Goal: Transaction & Acquisition: Purchase product/service

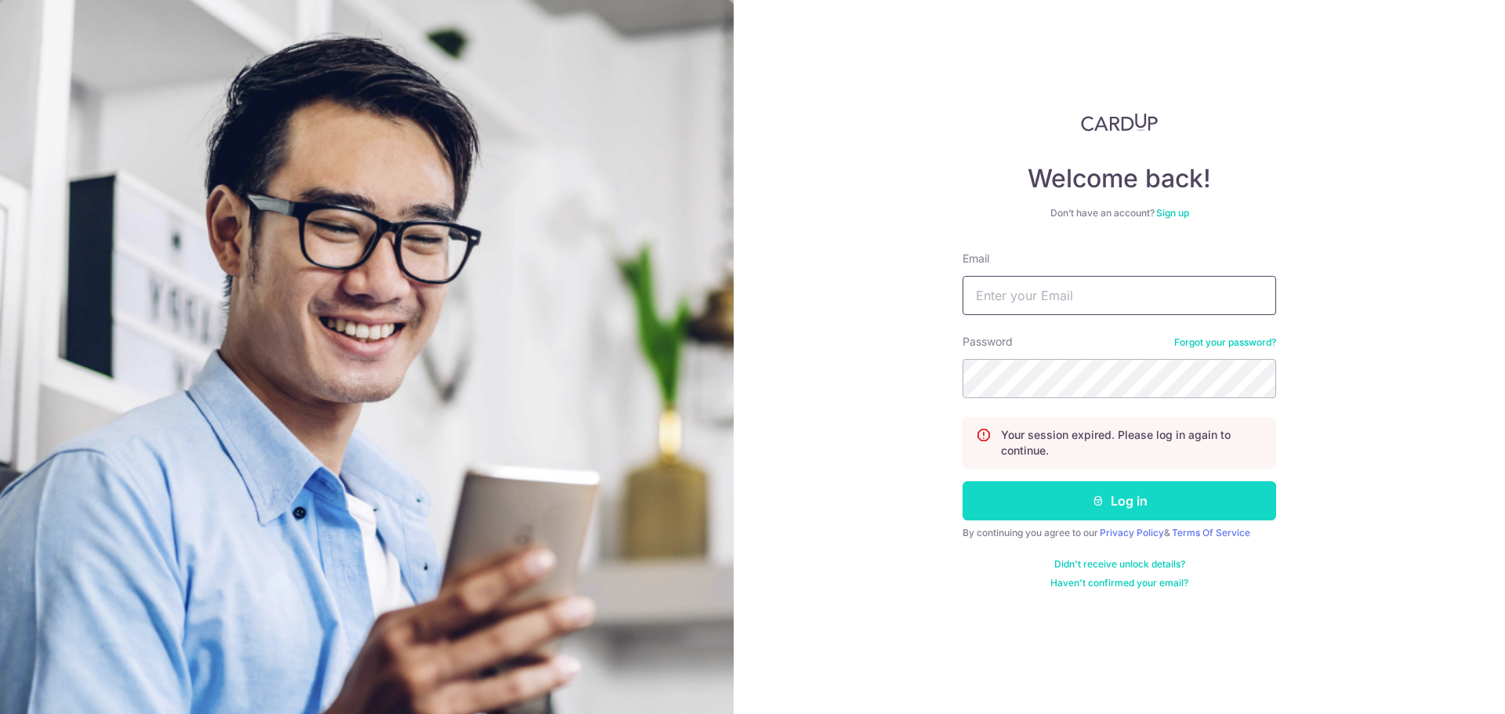
type input "txs385@gmail.com"
click at [1154, 495] on button "Log in" at bounding box center [1120, 500] width 314 height 39
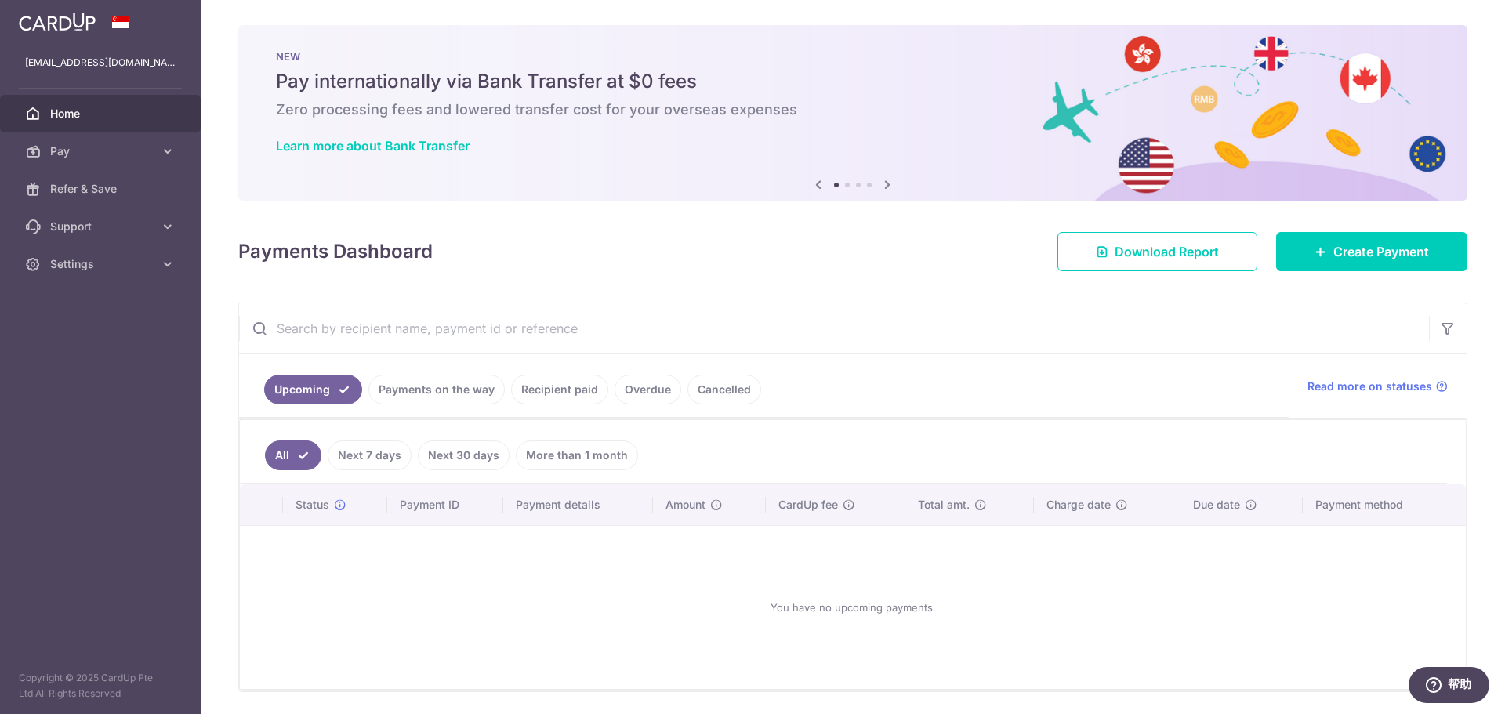
scroll to position [52, 0]
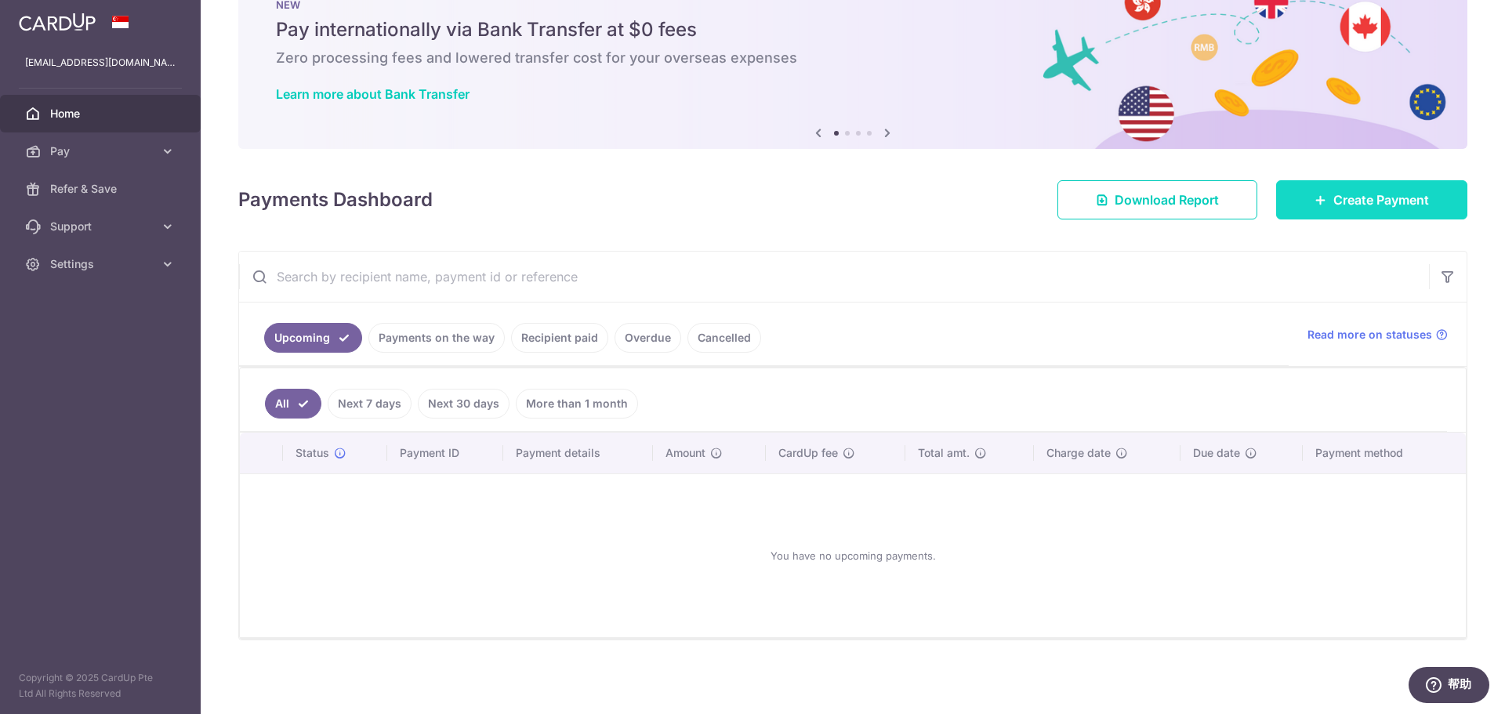
click at [1351, 204] on span "Create Payment" at bounding box center [1381, 199] width 96 height 19
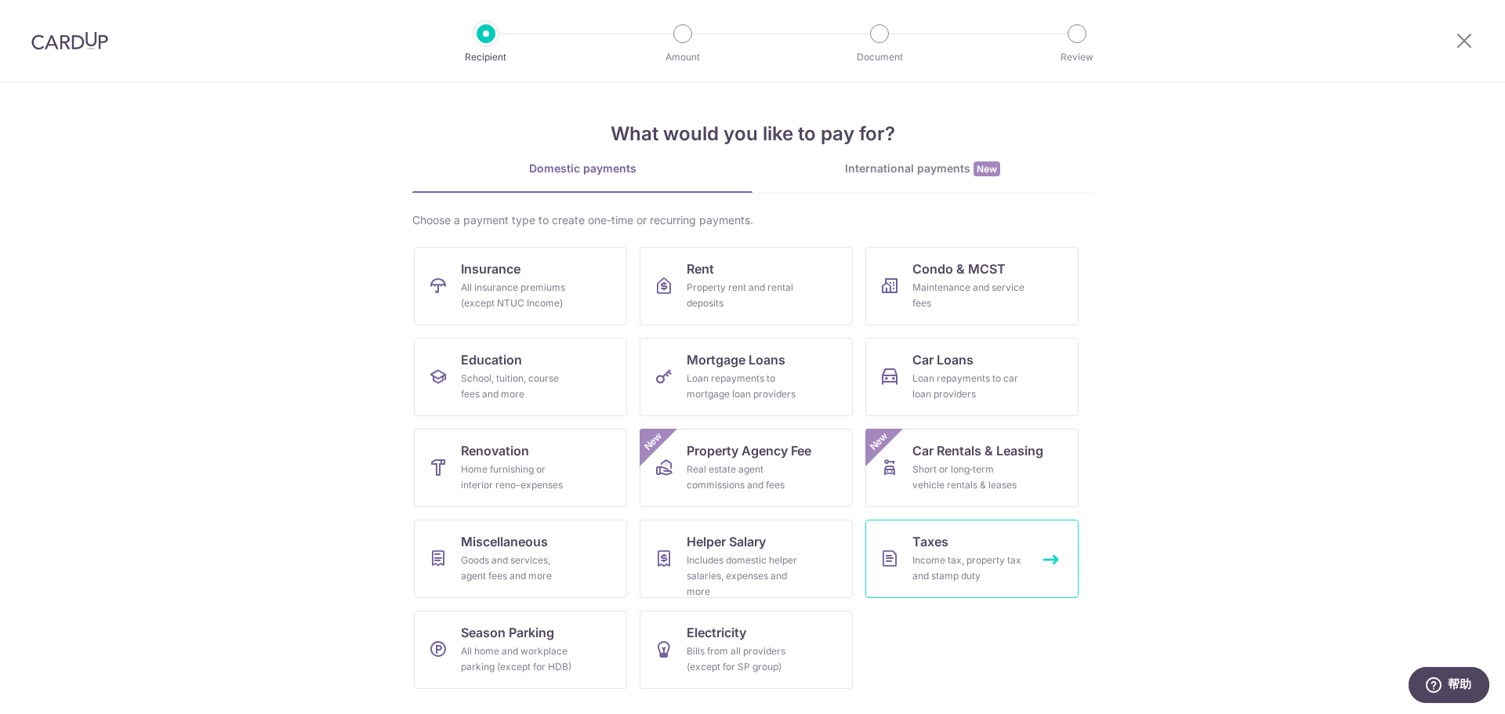
click at [959, 561] on div "Income tax, property tax and stamp duty" at bounding box center [968, 568] width 113 height 31
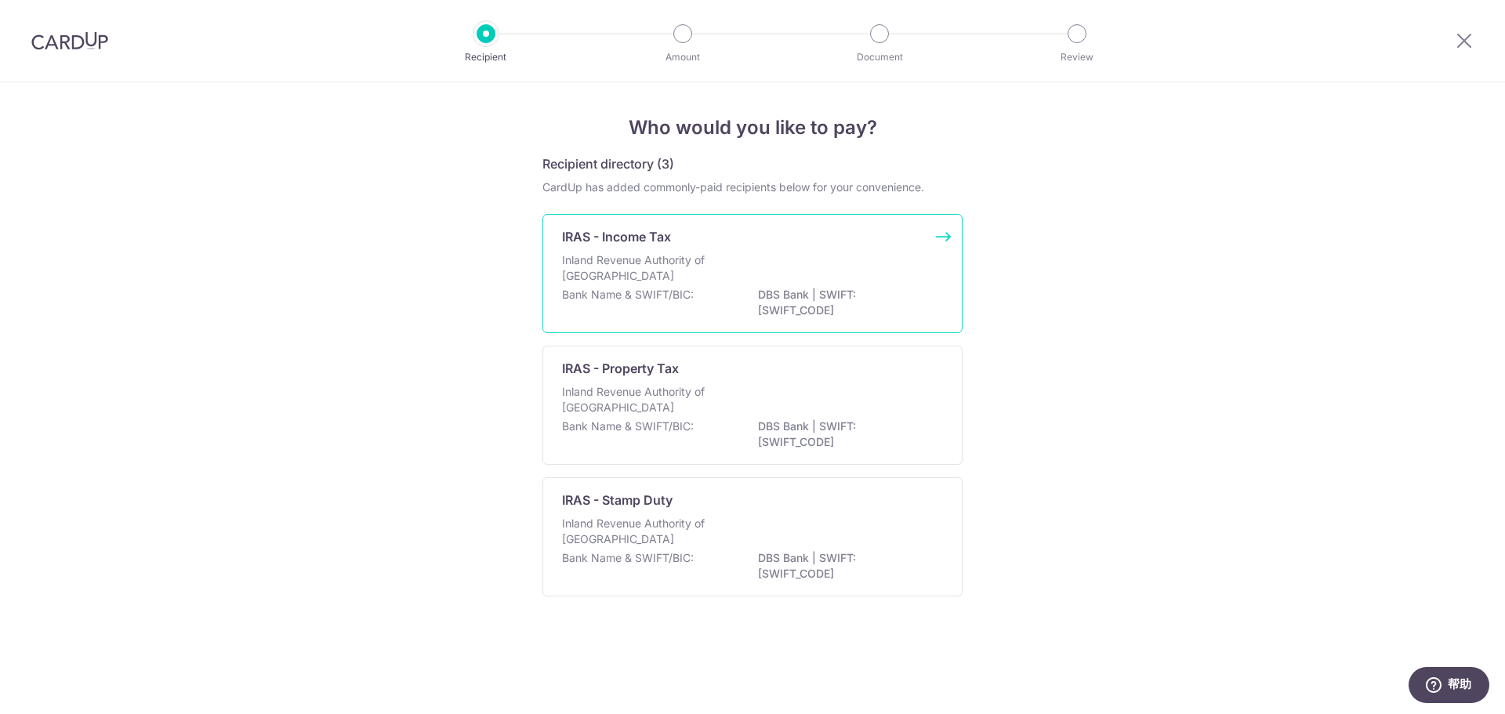
click at [729, 245] on div "IRAS - Income Tax" at bounding box center [743, 236] width 362 height 19
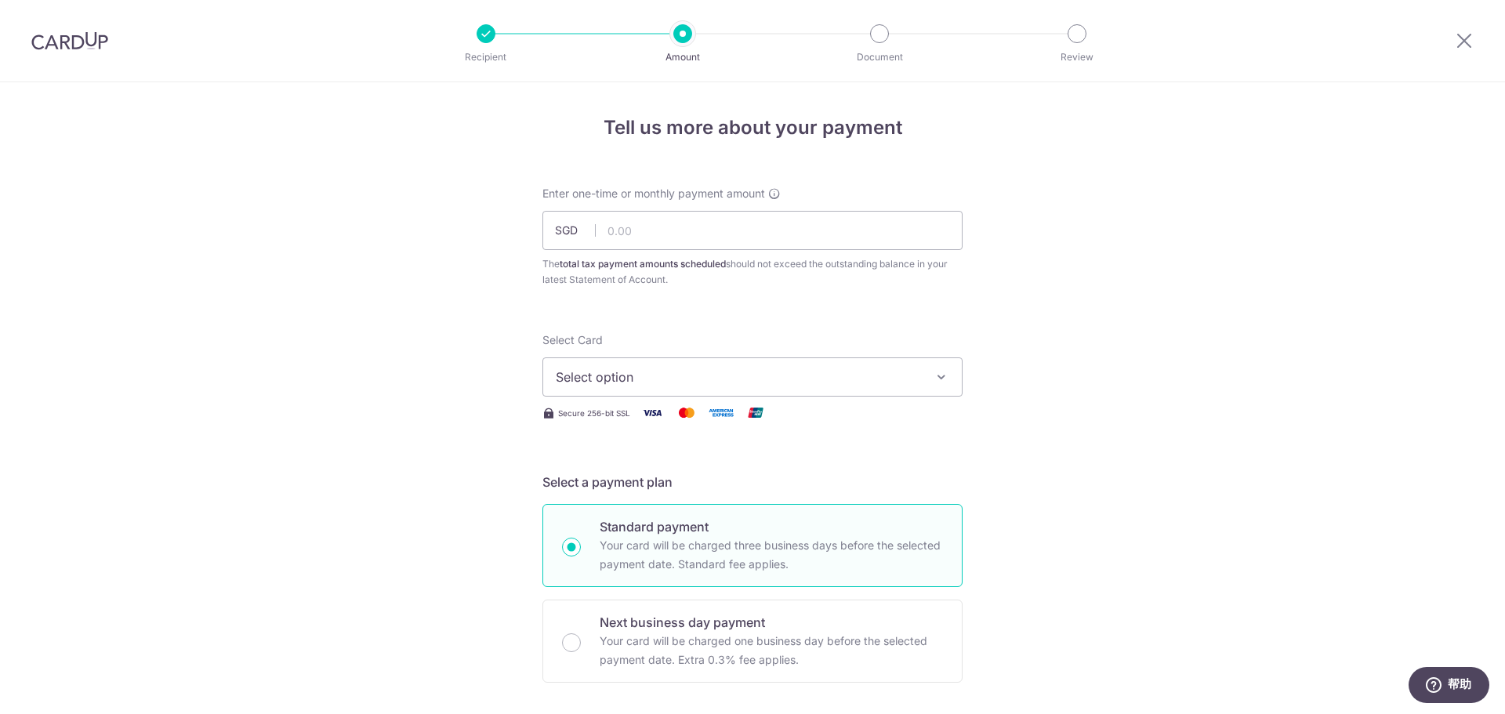
click at [655, 225] on input "text" at bounding box center [752, 230] width 420 height 39
type input "348.36"
click at [674, 372] on span "Select option" at bounding box center [738, 377] width 365 height 19
click at [639, 477] on link "**** 3073" at bounding box center [752, 489] width 419 height 38
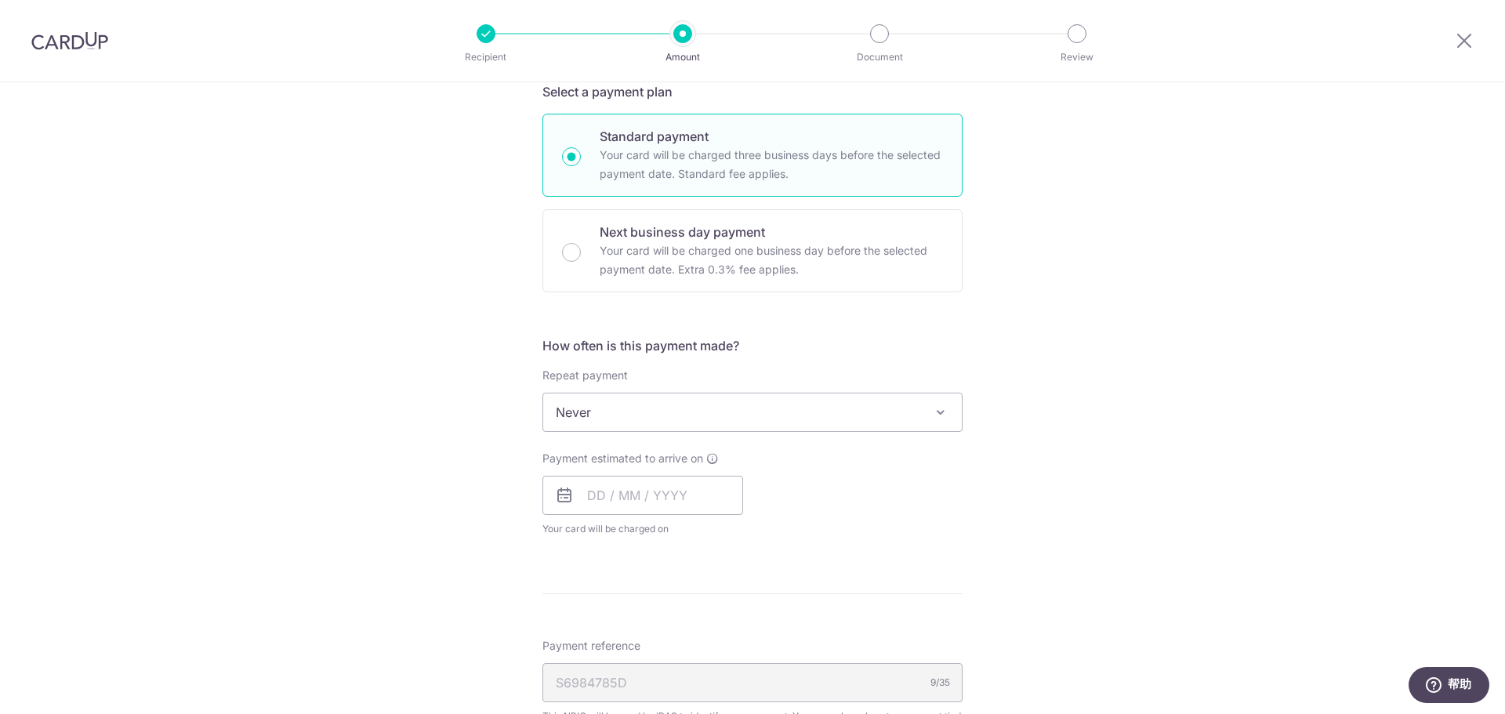
scroll to position [392, 0]
click at [815, 421] on span "Never" at bounding box center [752, 411] width 419 height 38
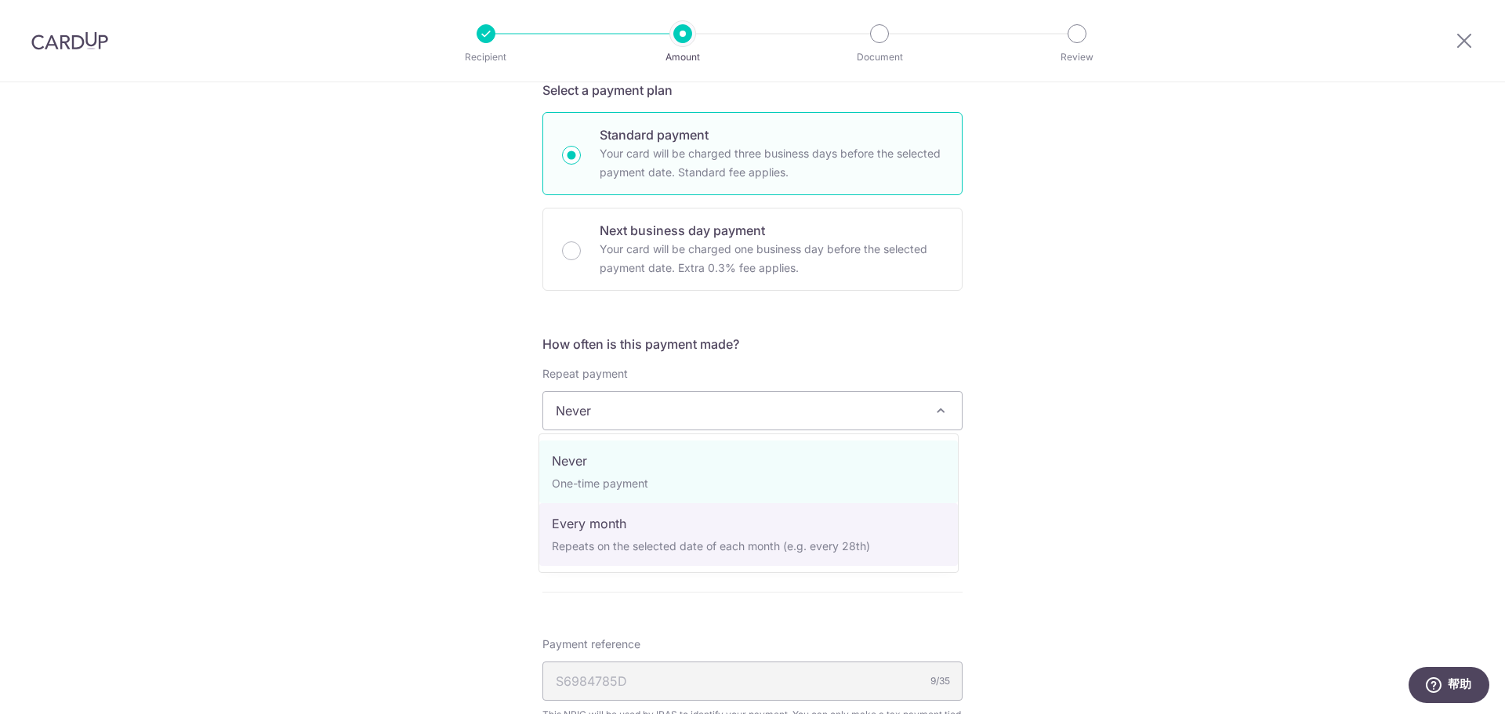
select select "3"
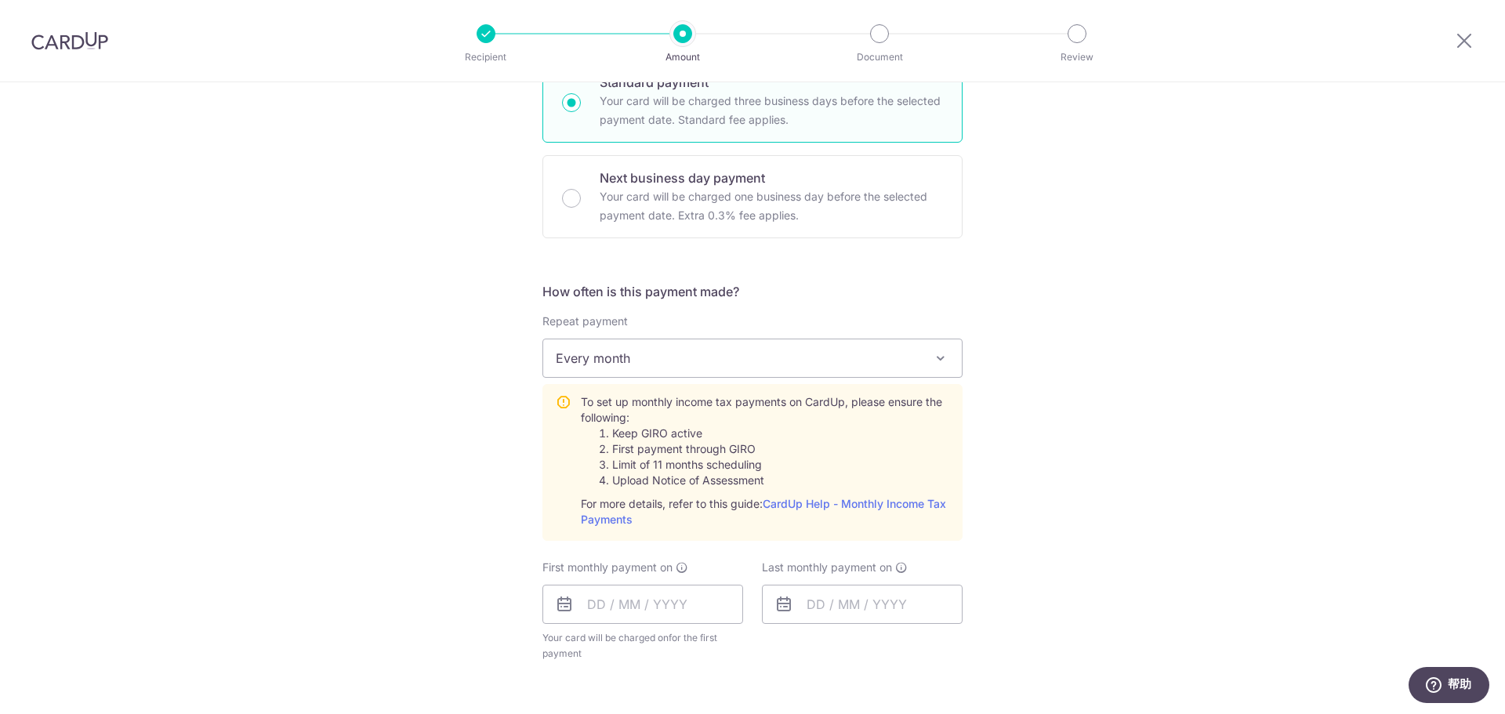
scroll to position [470, 0]
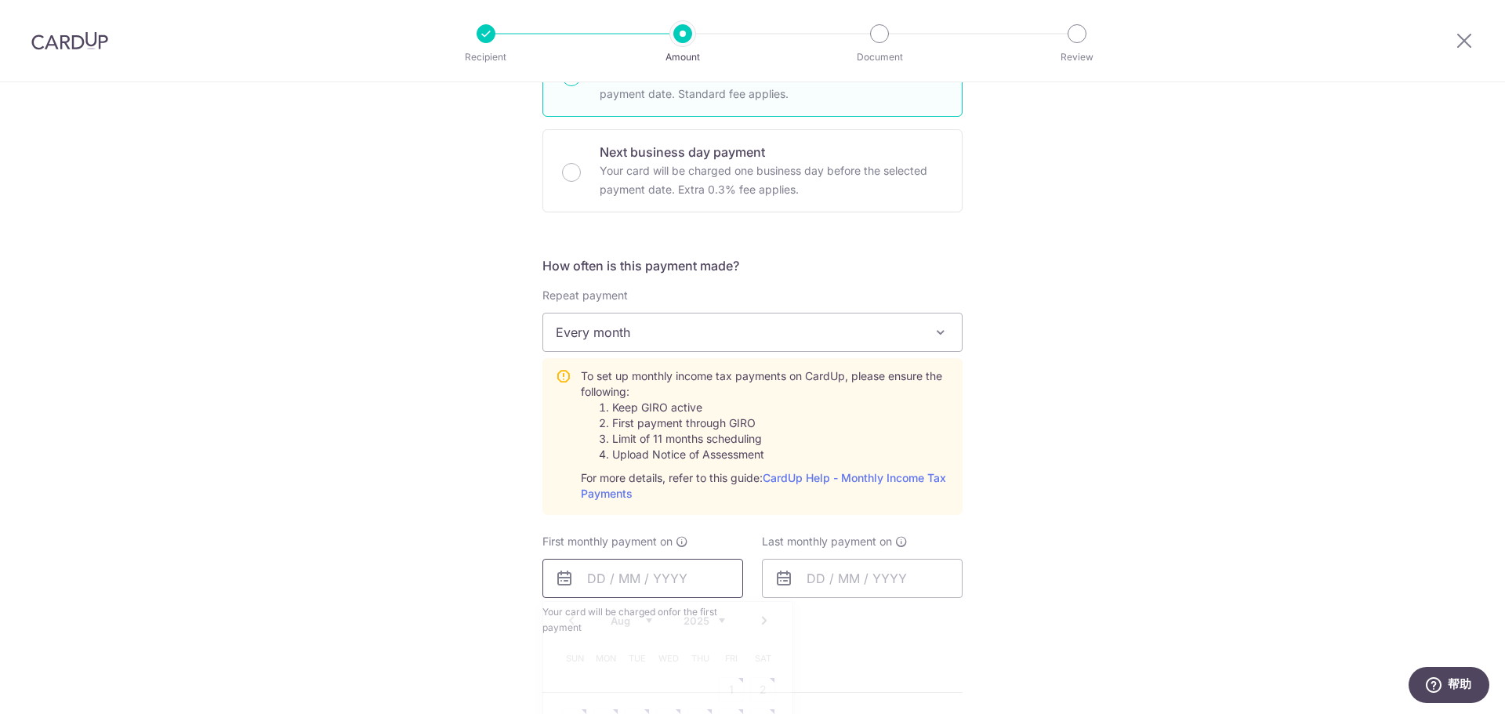
click at [645, 582] on input "text" at bounding box center [642, 578] width 201 height 39
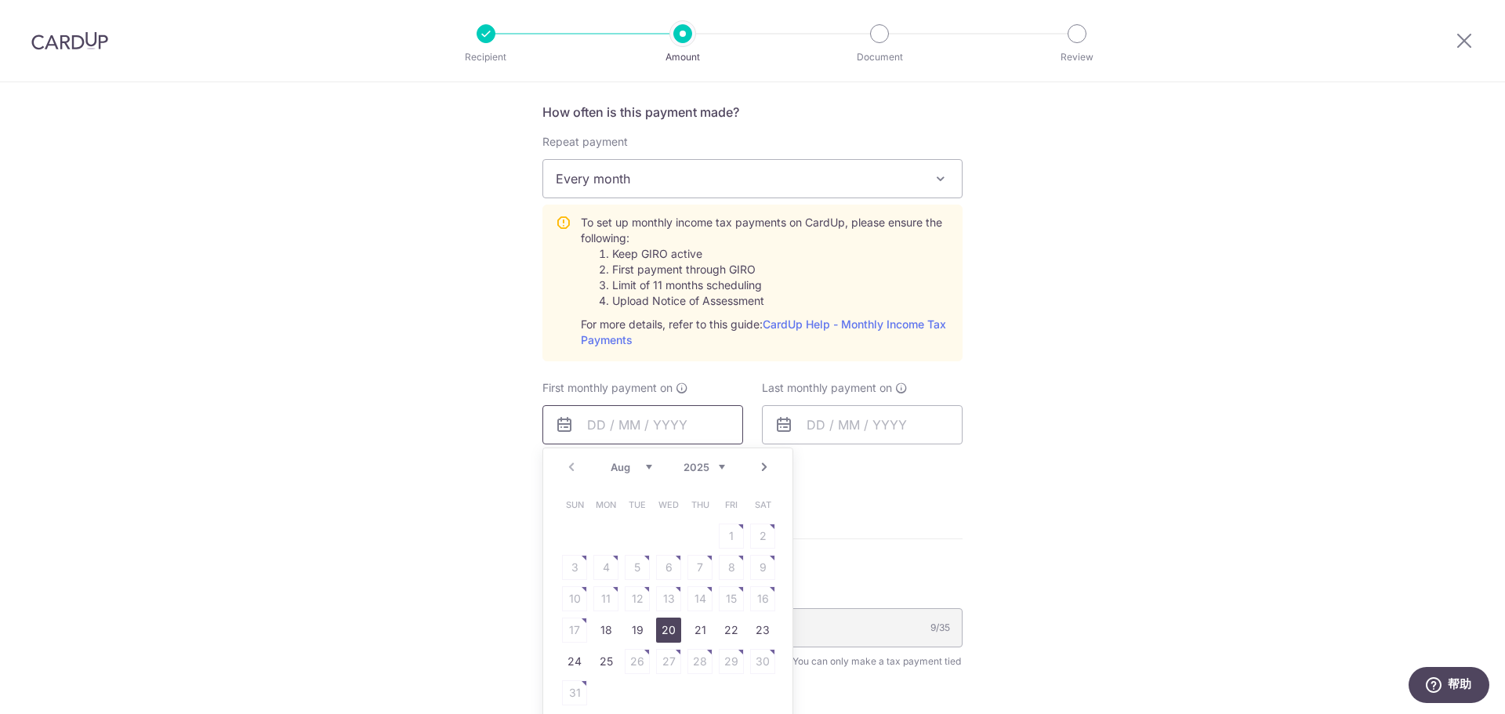
scroll to position [627, 0]
click at [633, 626] on link "19" at bounding box center [637, 627] width 25 height 25
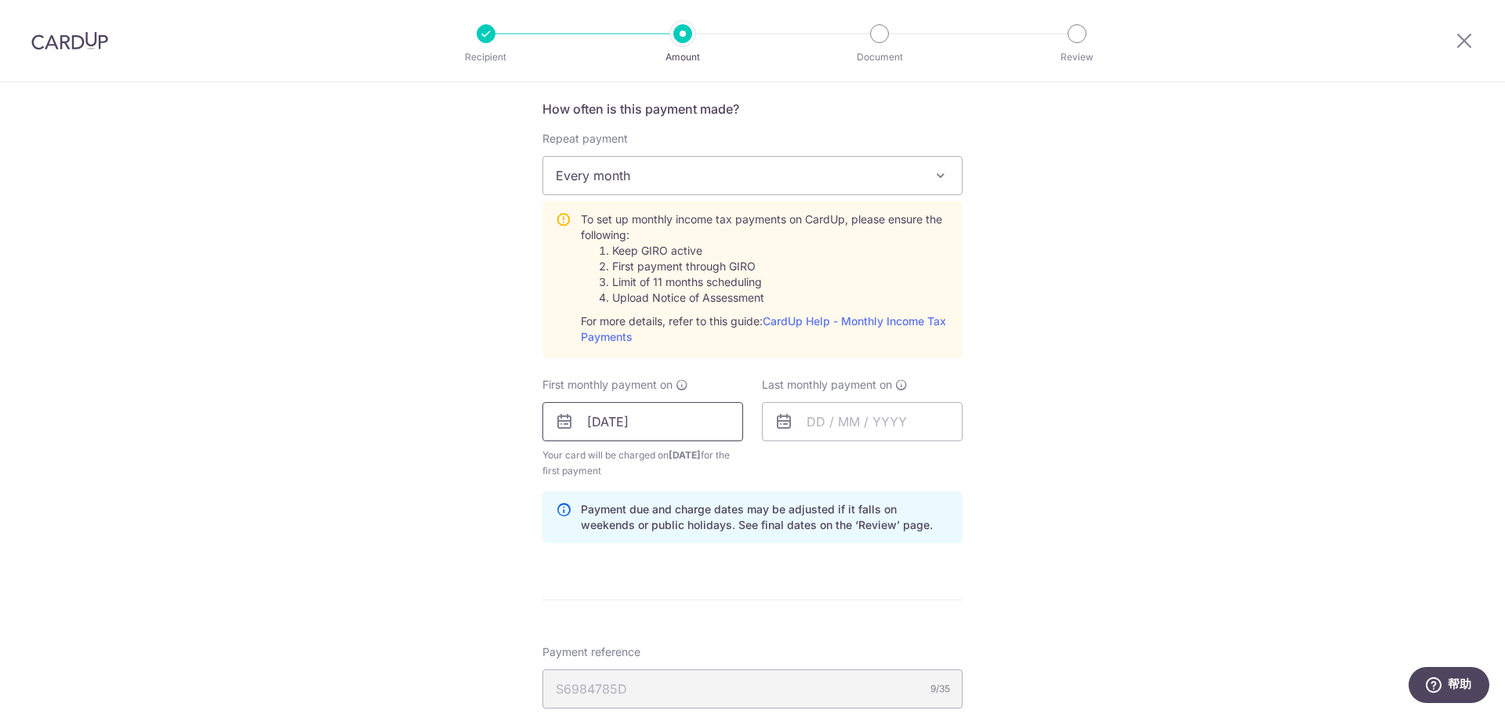
click at [679, 425] on input "19/08/2025" at bounding box center [642, 421] width 201 height 39
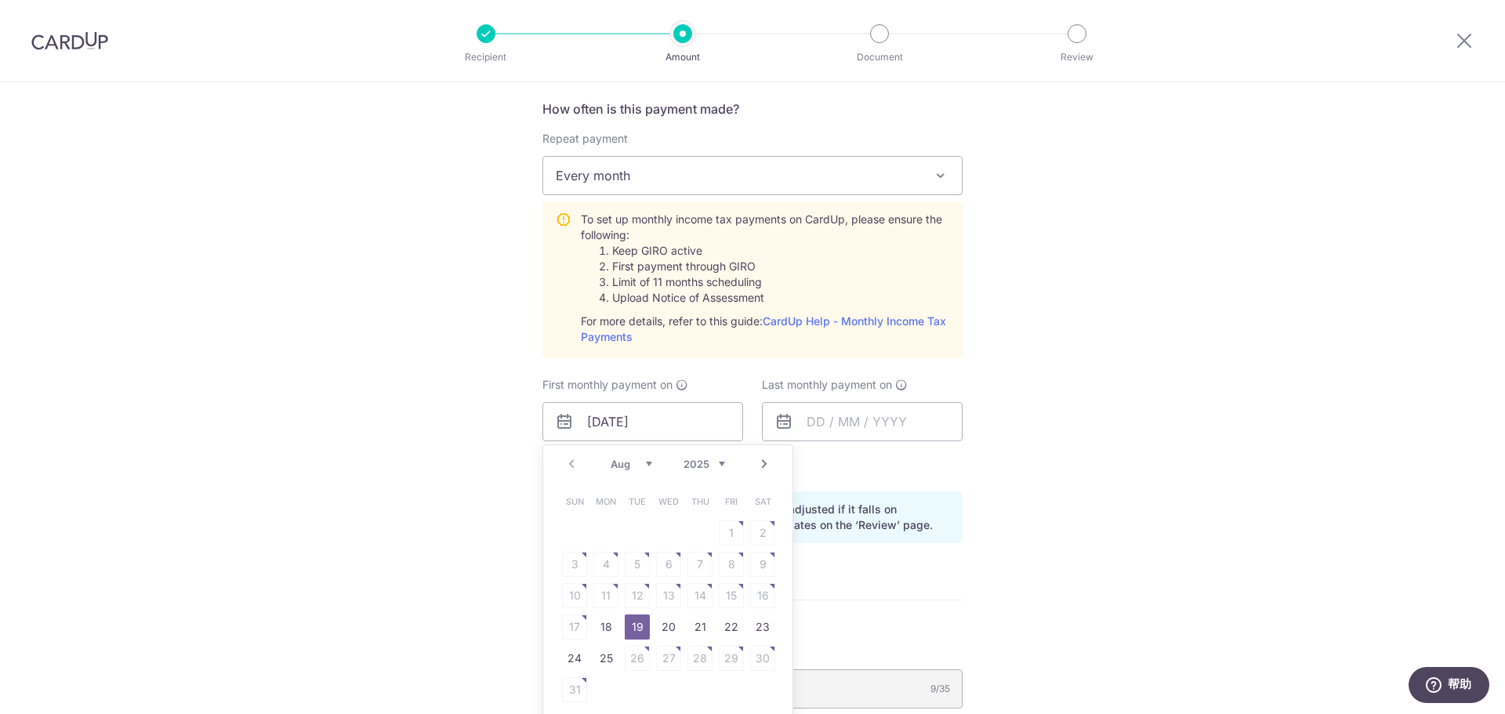
click at [758, 467] on link "Next" at bounding box center [764, 464] width 19 height 19
click at [609, 570] on link "8" at bounding box center [605, 564] width 25 height 25
type input "08/09/2025"
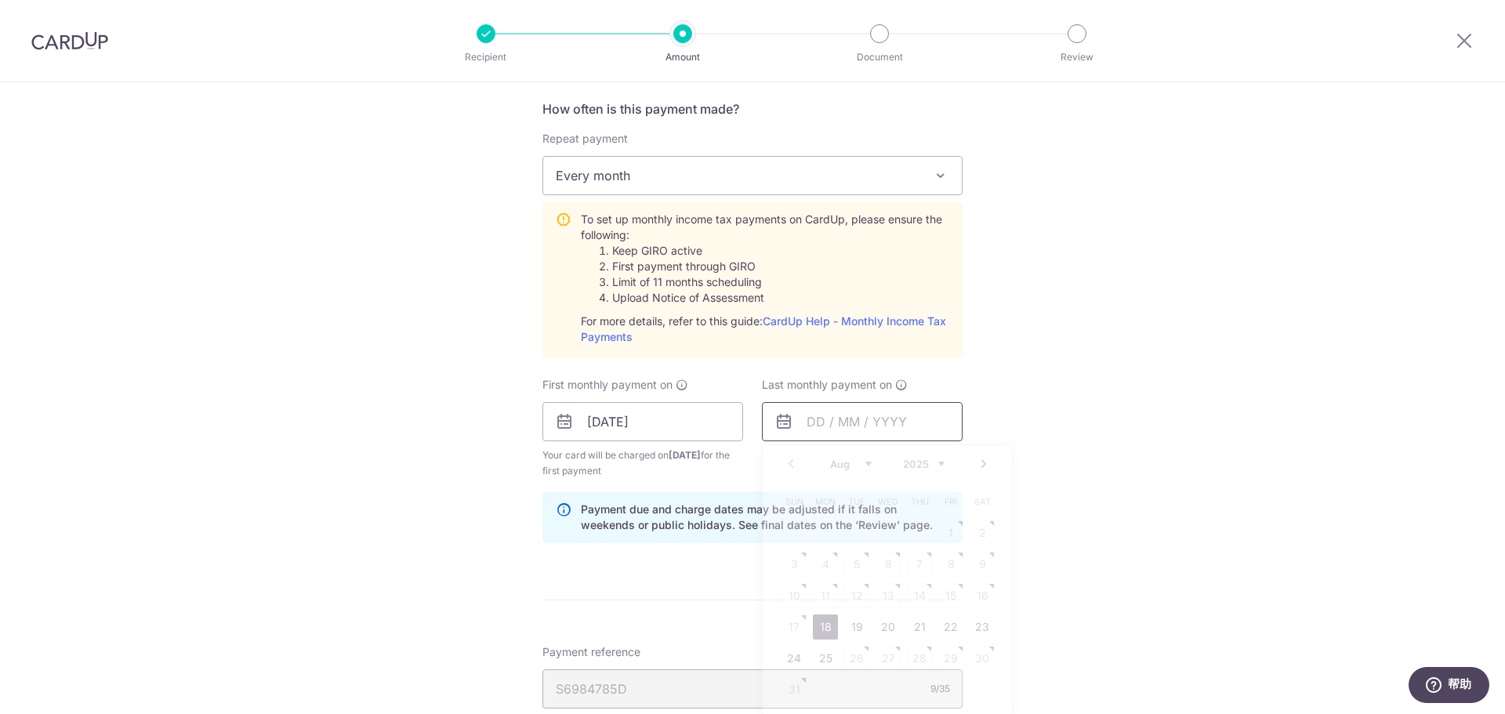
click at [828, 429] on input "text" at bounding box center [862, 421] width 201 height 39
click at [974, 461] on link "Next" at bounding box center [983, 464] width 19 height 19
click at [977, 463] on link "Next" at bounding box center [983, 464] width 19 height 19
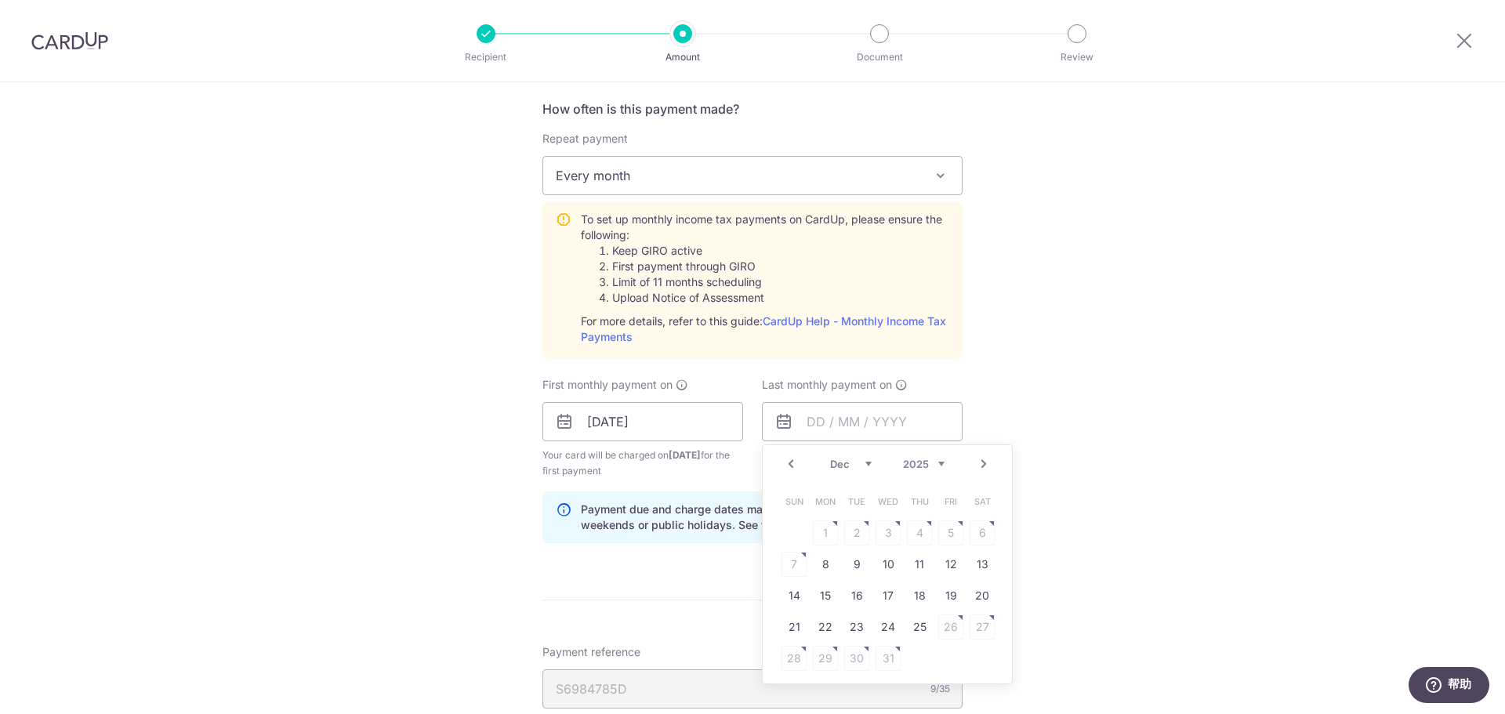
click at [977, 463] on link "Next" at bounding box center [983, 464] width 19 height 19
click at [823, 566] on table "Sun Mon Tue Wed Thu Fri Sat 1 2 3 4 5 6 7 8 9 10 11 12 13 14 15 16 17 18 19 20 …" at bounding box center [887, 580] width 219 height 188
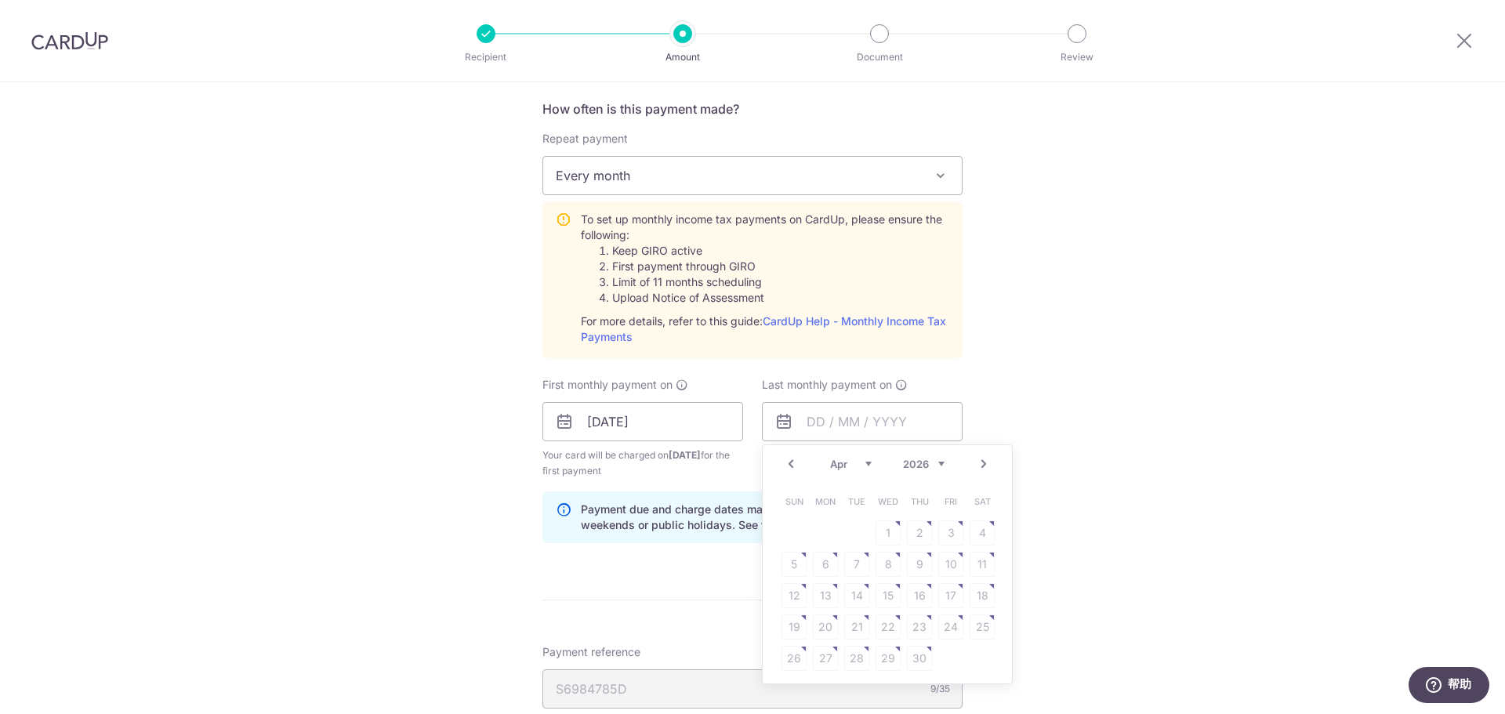
click at [785, 466] on link "Prev" at bounding box center [791, 464] width 19 height 19
click at [983, 468] on link "Next" at bounding box center [983, 464] width 19 height 19
click at [785, 468] on link "Prev" at bounding box center [791, 464] width 19 height 19
click at [1109, 331] on div "Tell us more about your payment Enter one-time or monthly payment amount SGD 34…" at bounding box center [752, 304] width 1505 height 1699
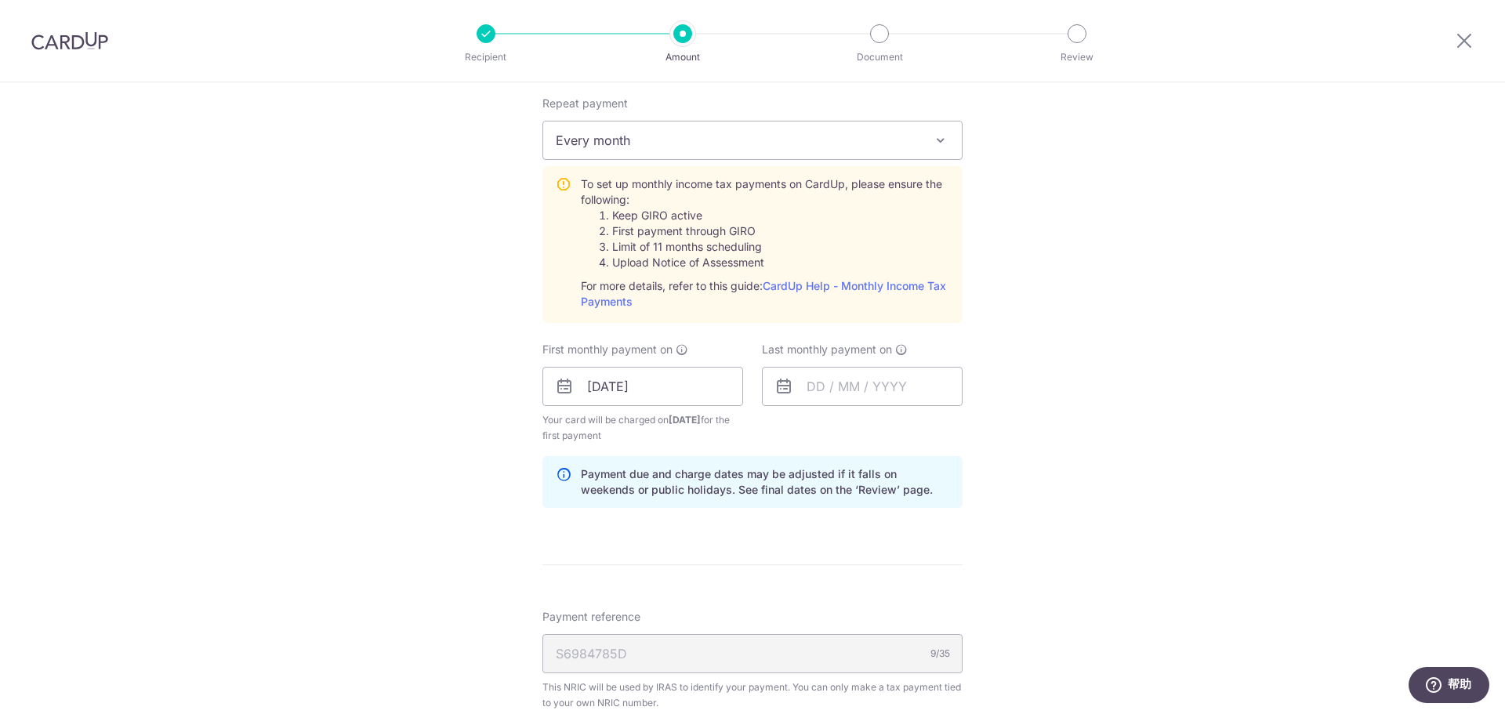
scroll to position [675, 0]
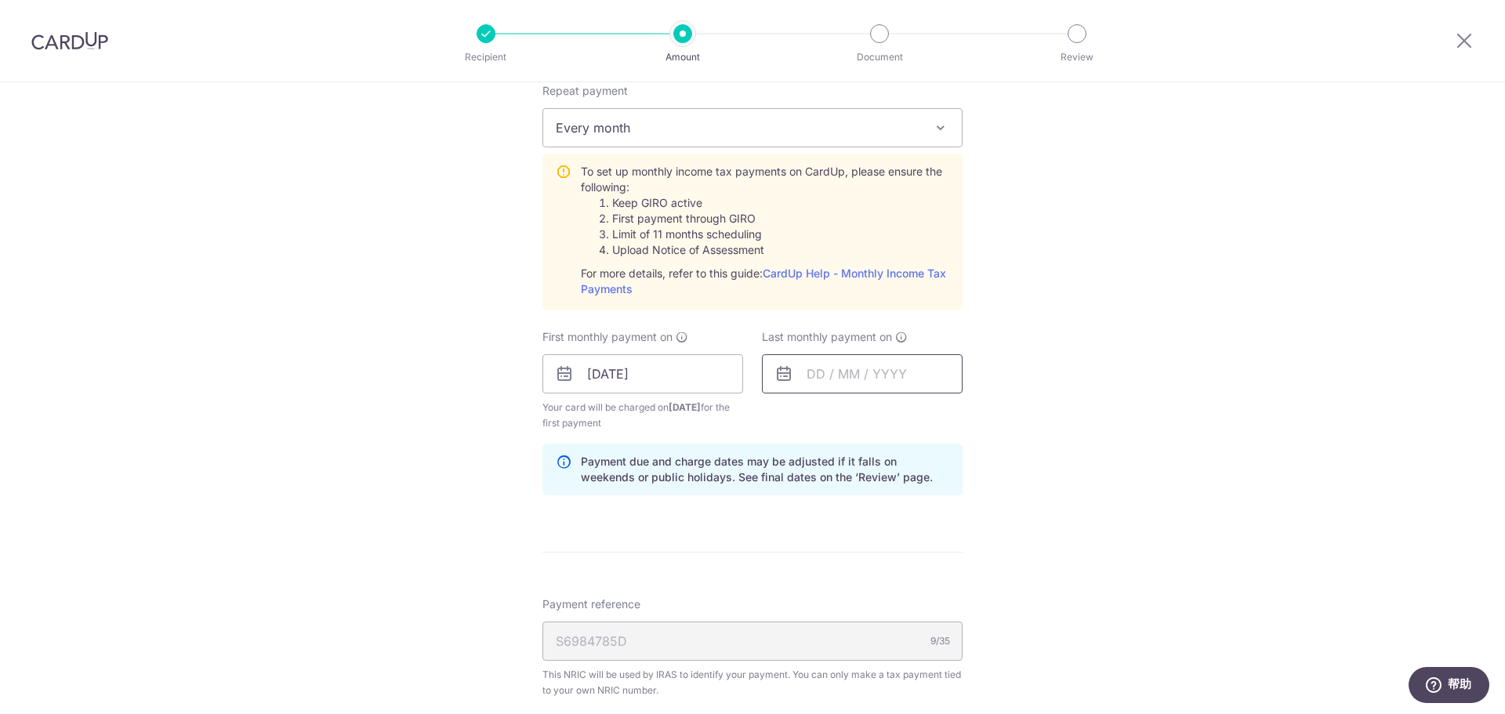
click at [821, 379] on input "text" at bounding box center [862, 373] width 201 height 39
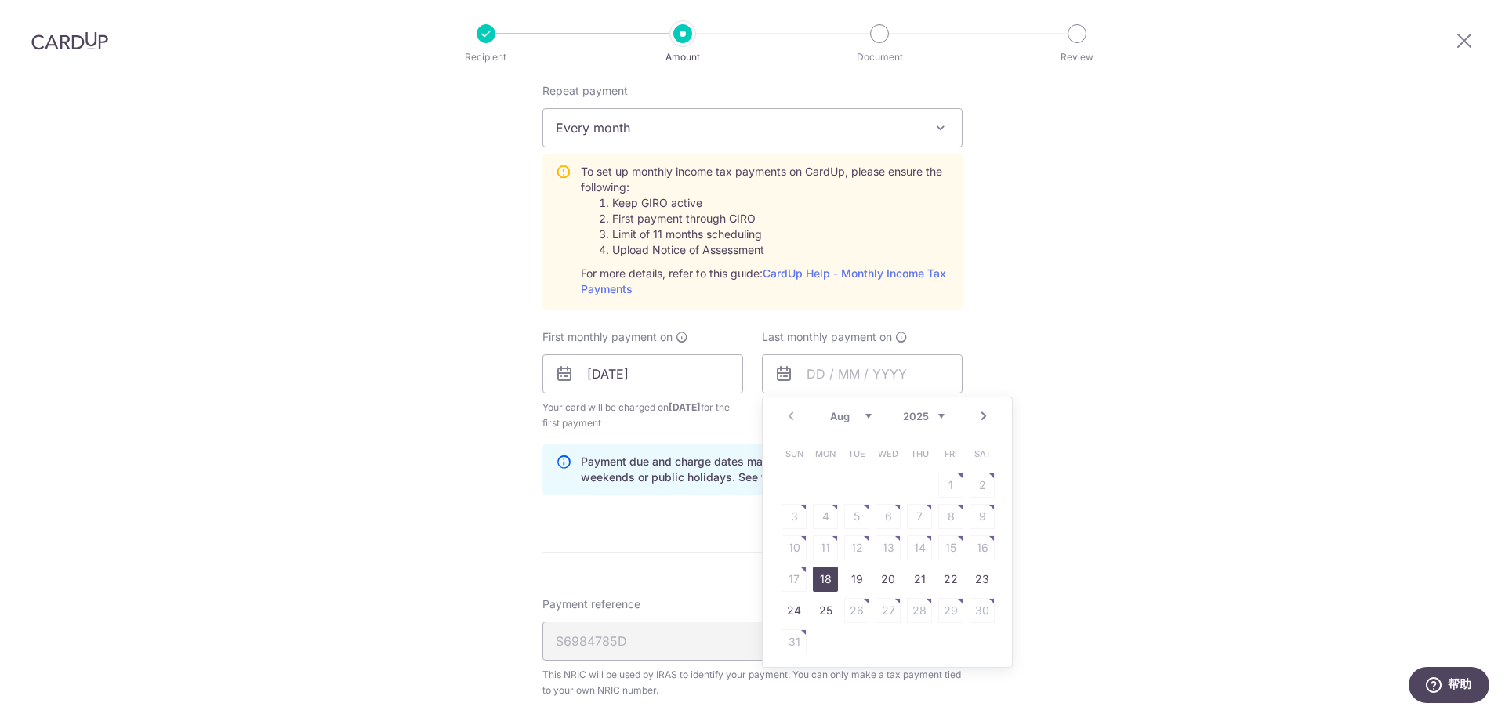
click at [983, 419] on link "Next" at bounding box center [983, 416] width 19 height 19
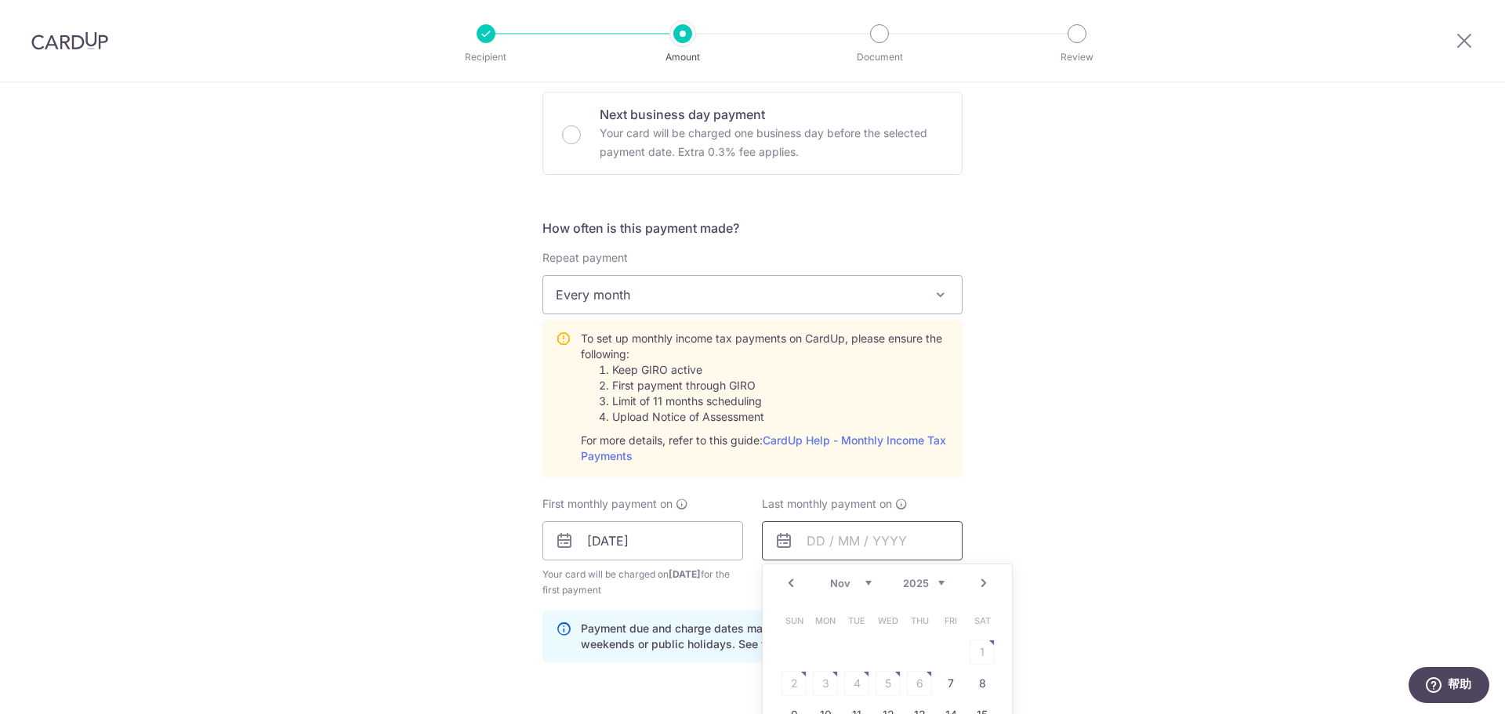
scroll to position [549, 0]
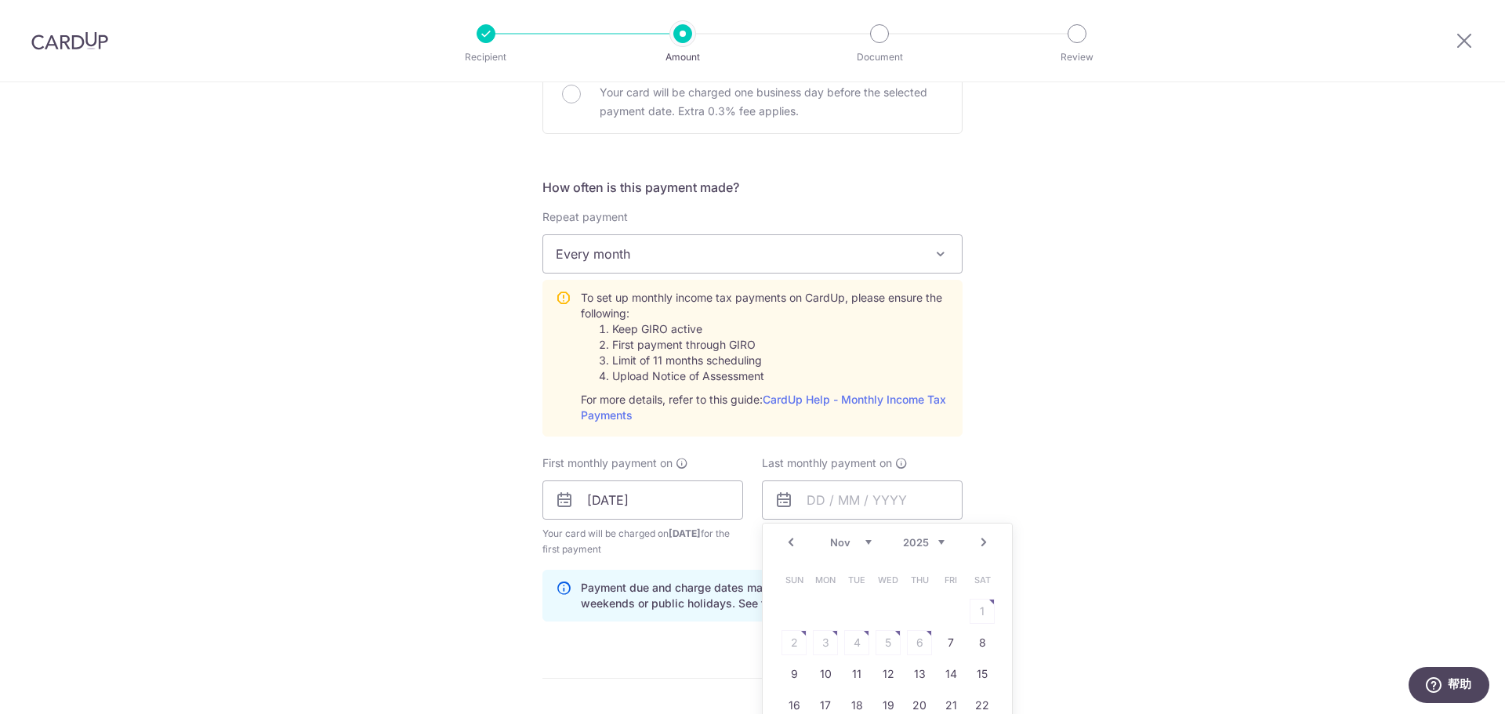
click at [974, 540] on link "Next" at bounding box center [983, 542] width 19 height 19
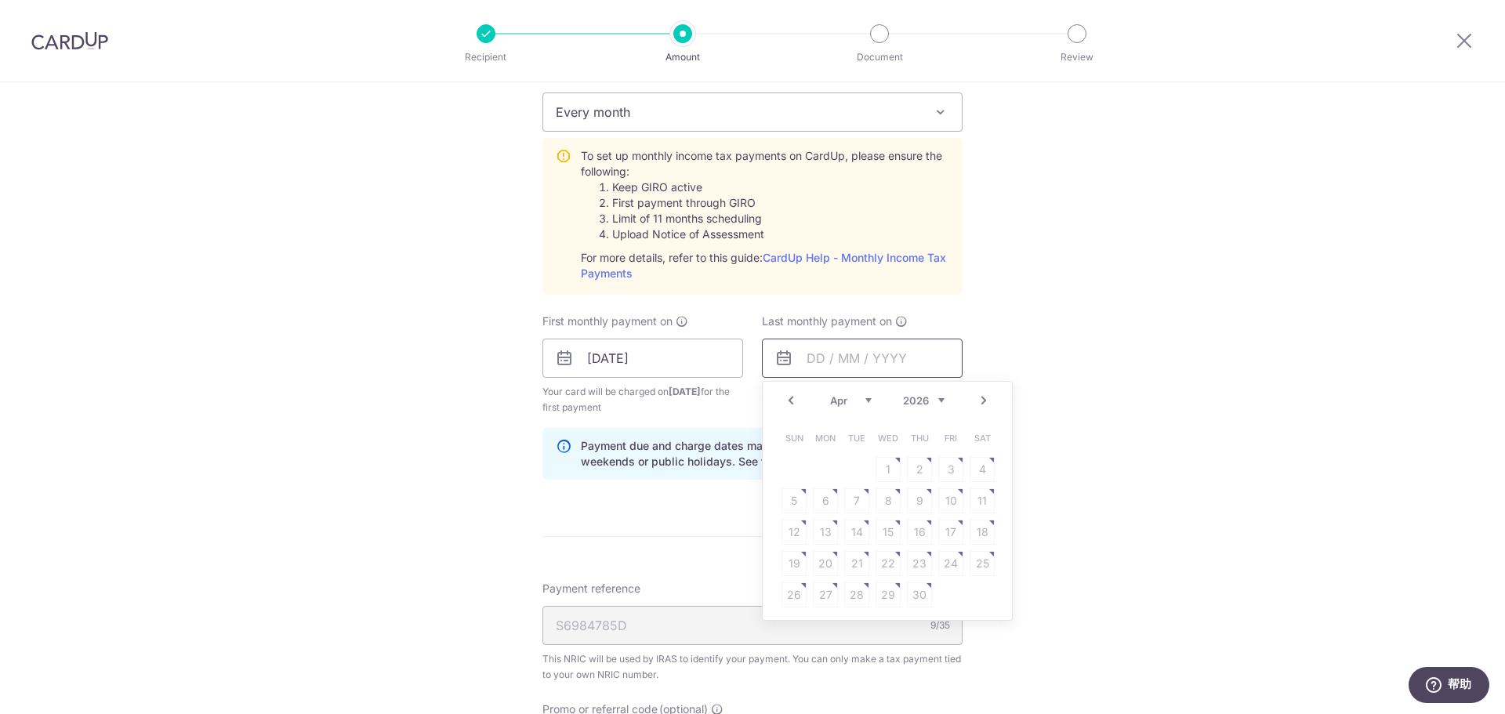
scroll to position [706, 0]
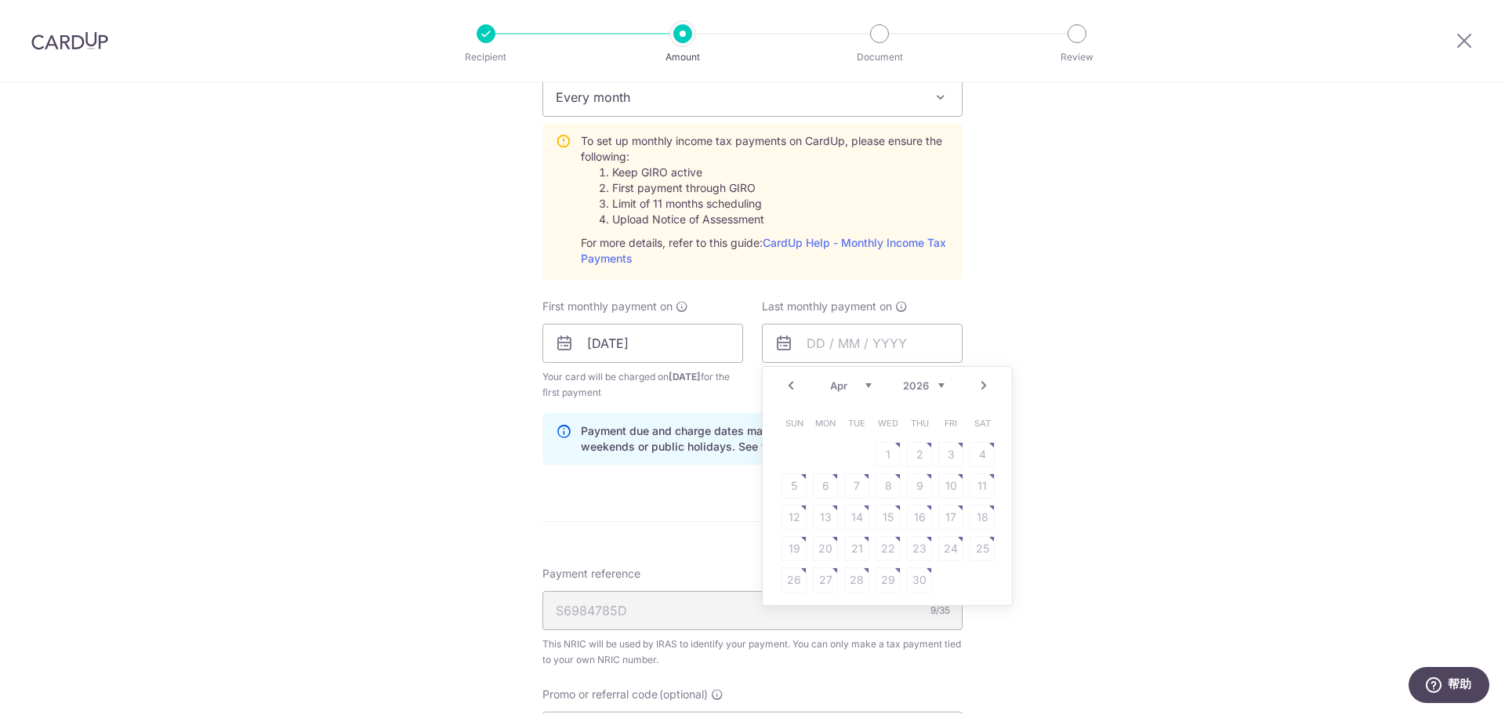
click at [1141, 448] on div "Tell us more about your payment Enter one-time or monthly payment amount SGD 34…" at bounding box center [752, 226] width 1505 height 1699
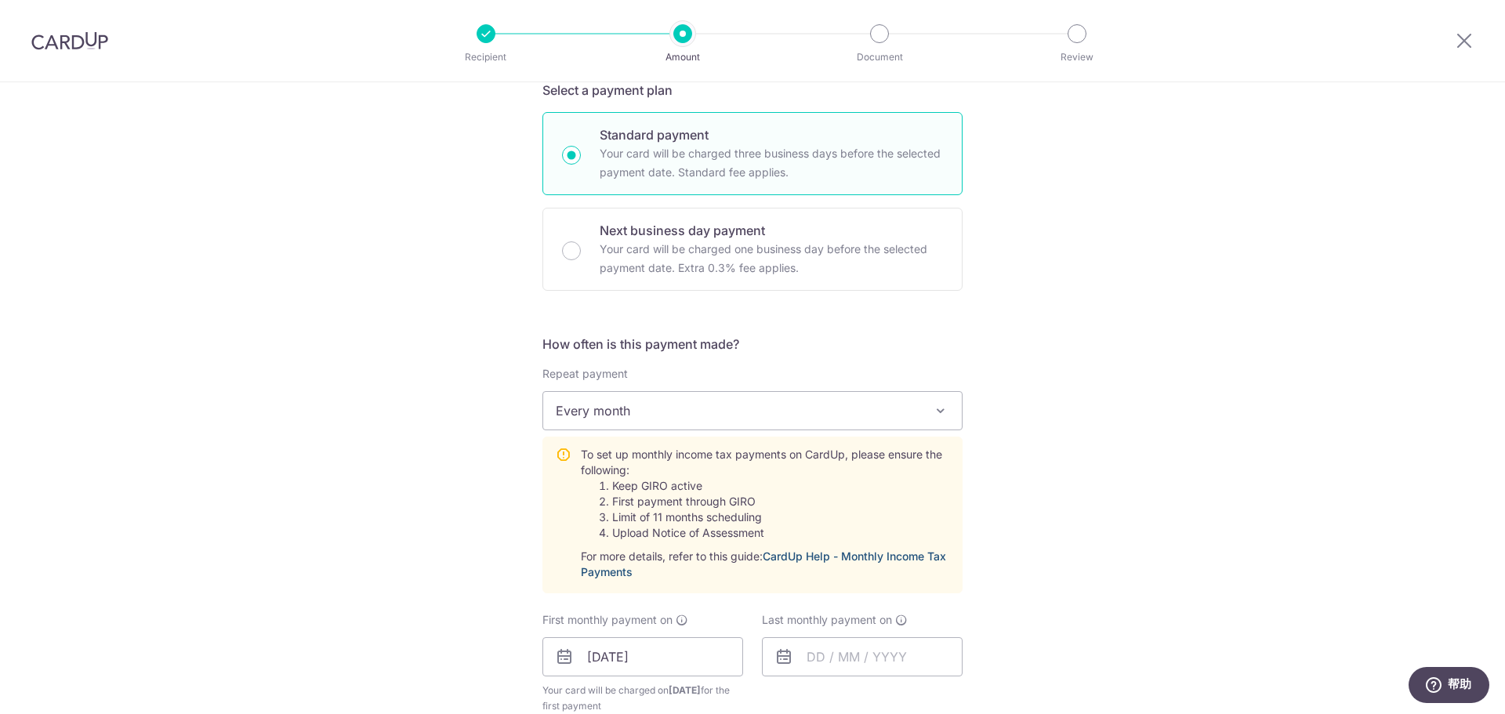
scroll to position [470, 0]
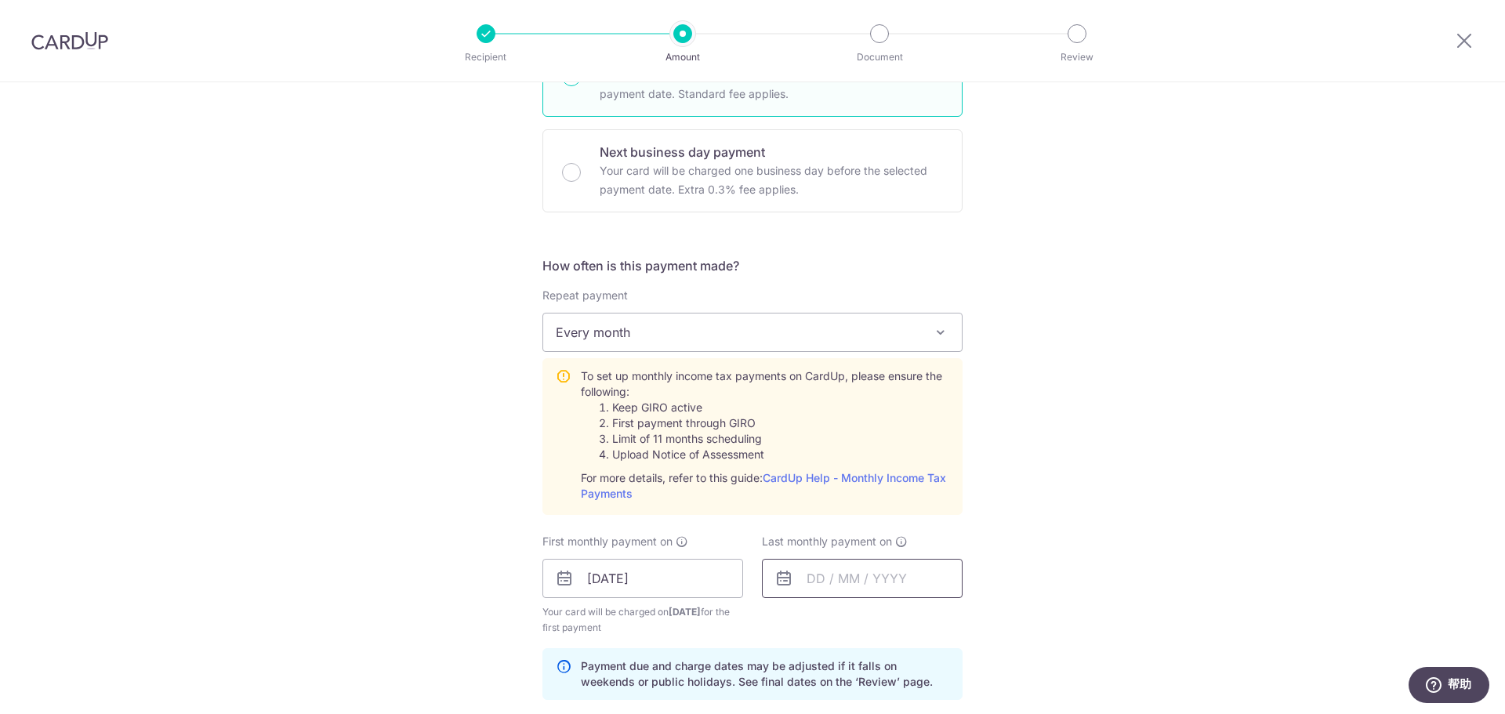
click at [869, 571] on input "text" at bounding box center [862, 578] width 201 height 39
click at [986, 621] on link "Next" at bounding box center [983, 620] width 19 height 19
click at [939, 620] on select "2025 2026" at bounding box center [924, 621] width 42 height 13
click at [861, 623] on select "Jan Feb Mar Apr May Jun Jul Aug Sep" at bounding box center [851, 621] width 42 height 13
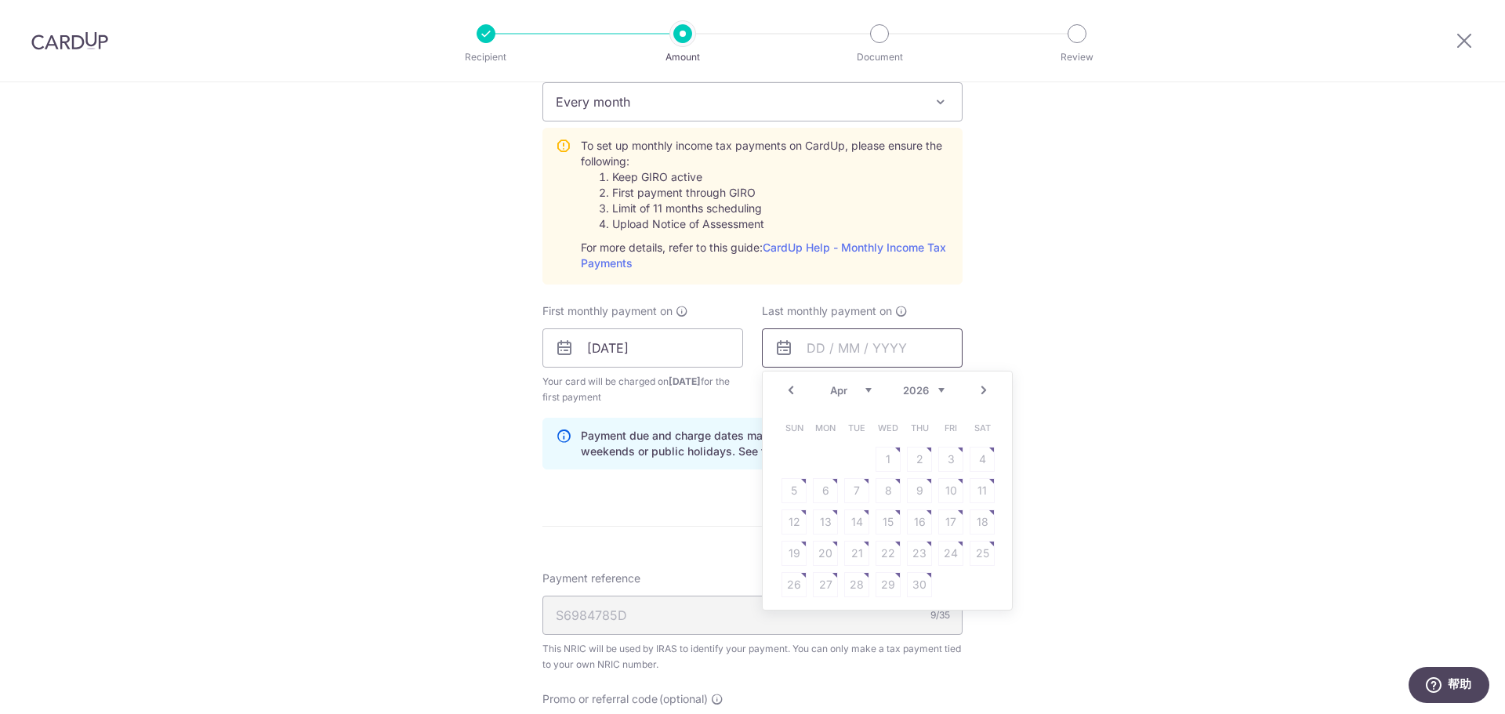
scroll to position [706, 0]
click at [856, 390] on select "Jan Feb Mar Apr May Jun Jul Aug Sep" at bounding box center [851, 385] width 42 height 13
click at [889, 553] on link "25" at bounding box center [888, 548] width 25 height 25
type input "[DATE]"
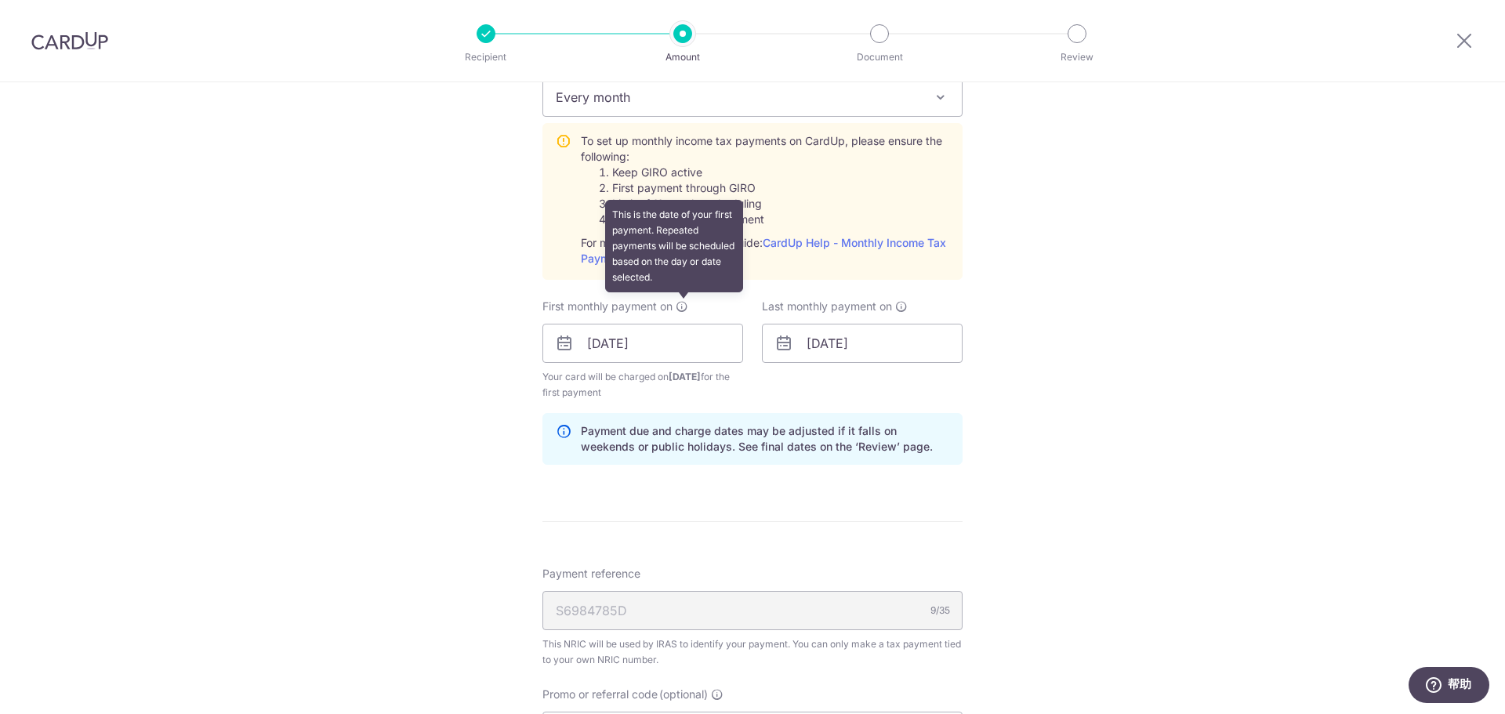
click at [682, 310] on icon at bounding box center [682, 306] width 13 height 13
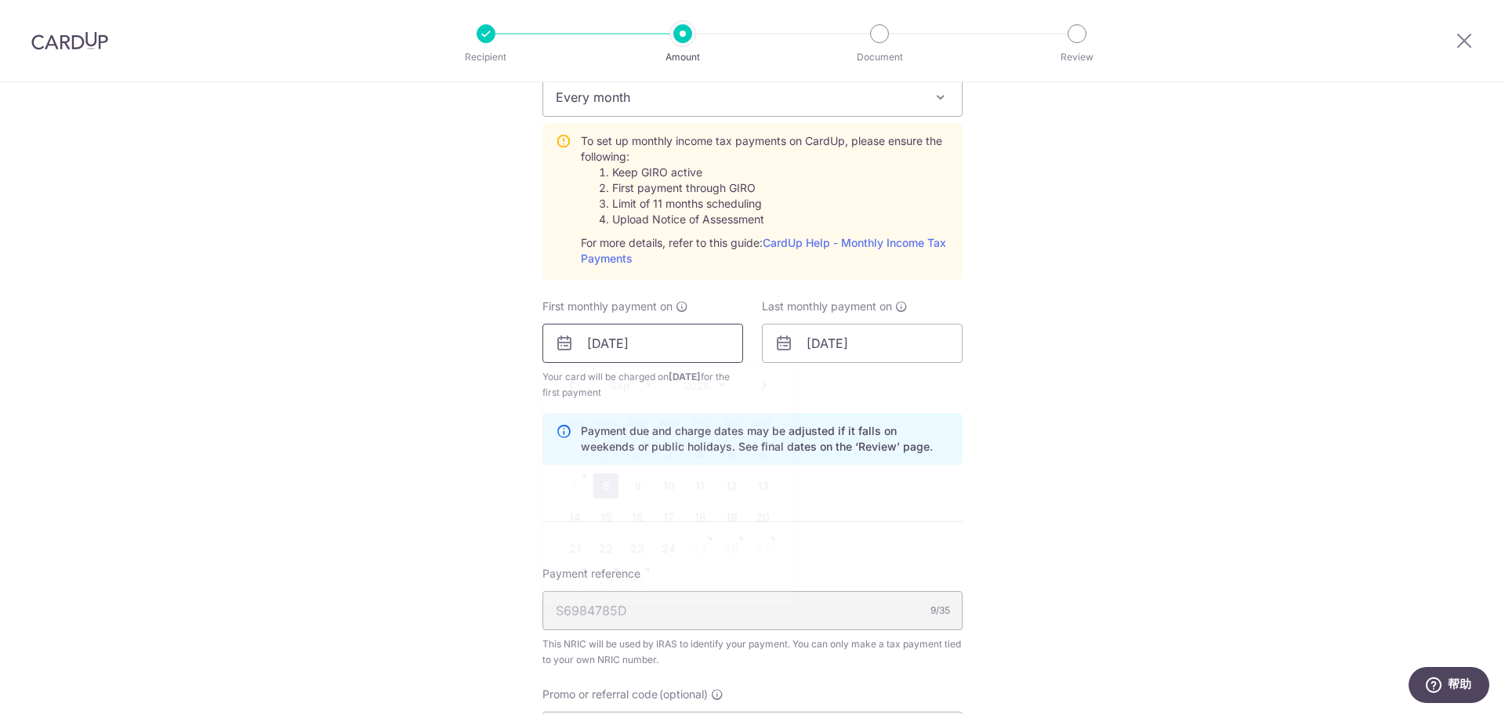
click at [651, 346] on input "08/09/2025" at bounding box center [642, 343] width 201 height 39
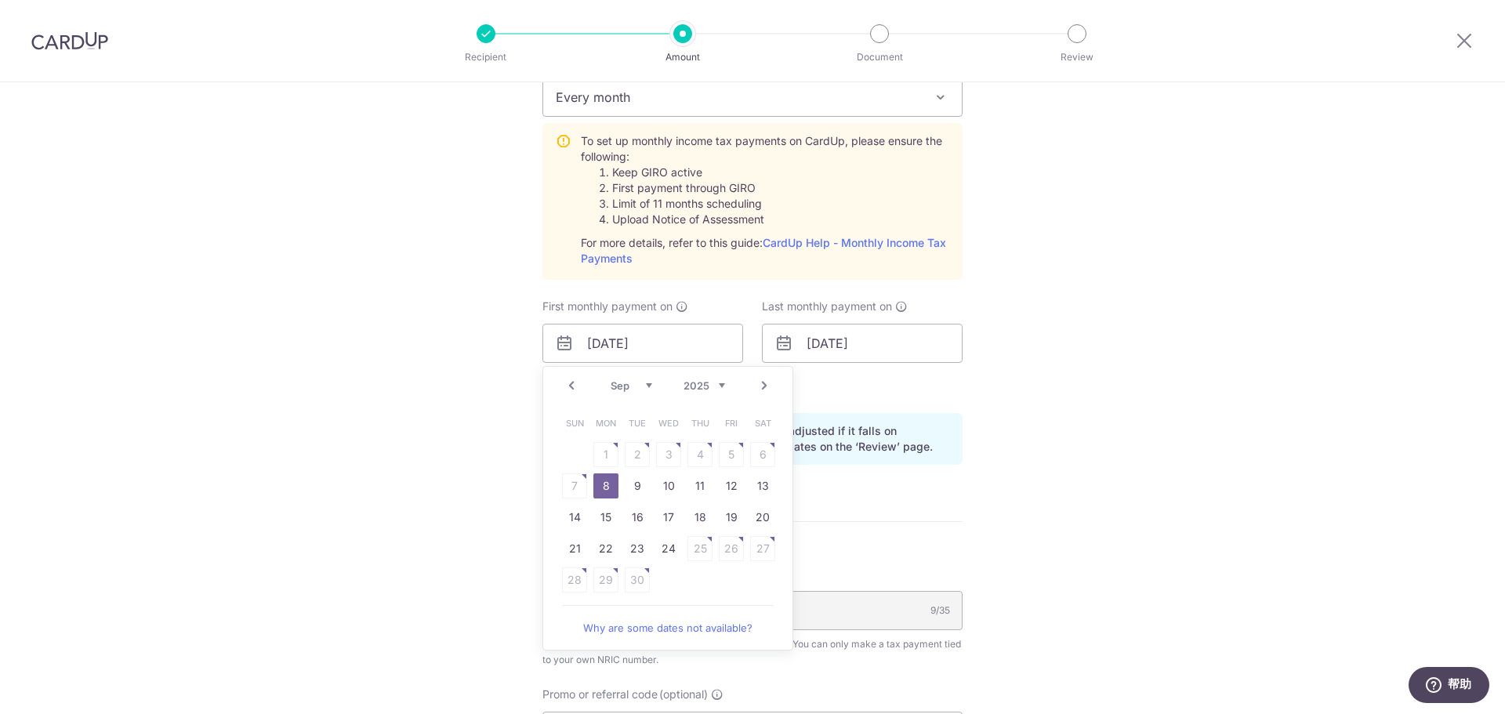
click at [640, 383] on select "Aug Sep Oct Nov Dec" at bounding box center [632, 385] width 42 height 13
click at [604, 576] on link "25" at bounding box center [605, 580] width 25 height 25
type input "[DATE]"
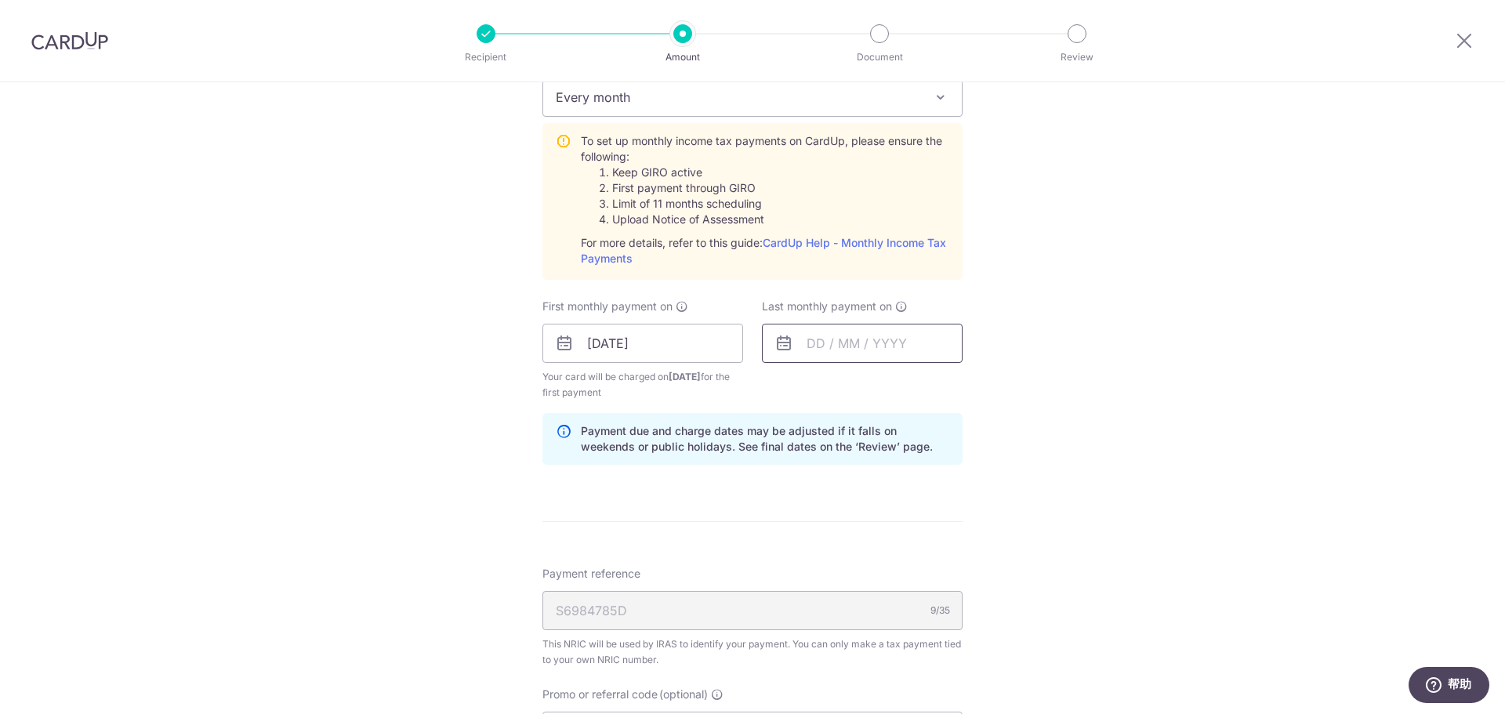
click at [831, 350] on input "text" at bounding box center [862, 343] width 201 height 39
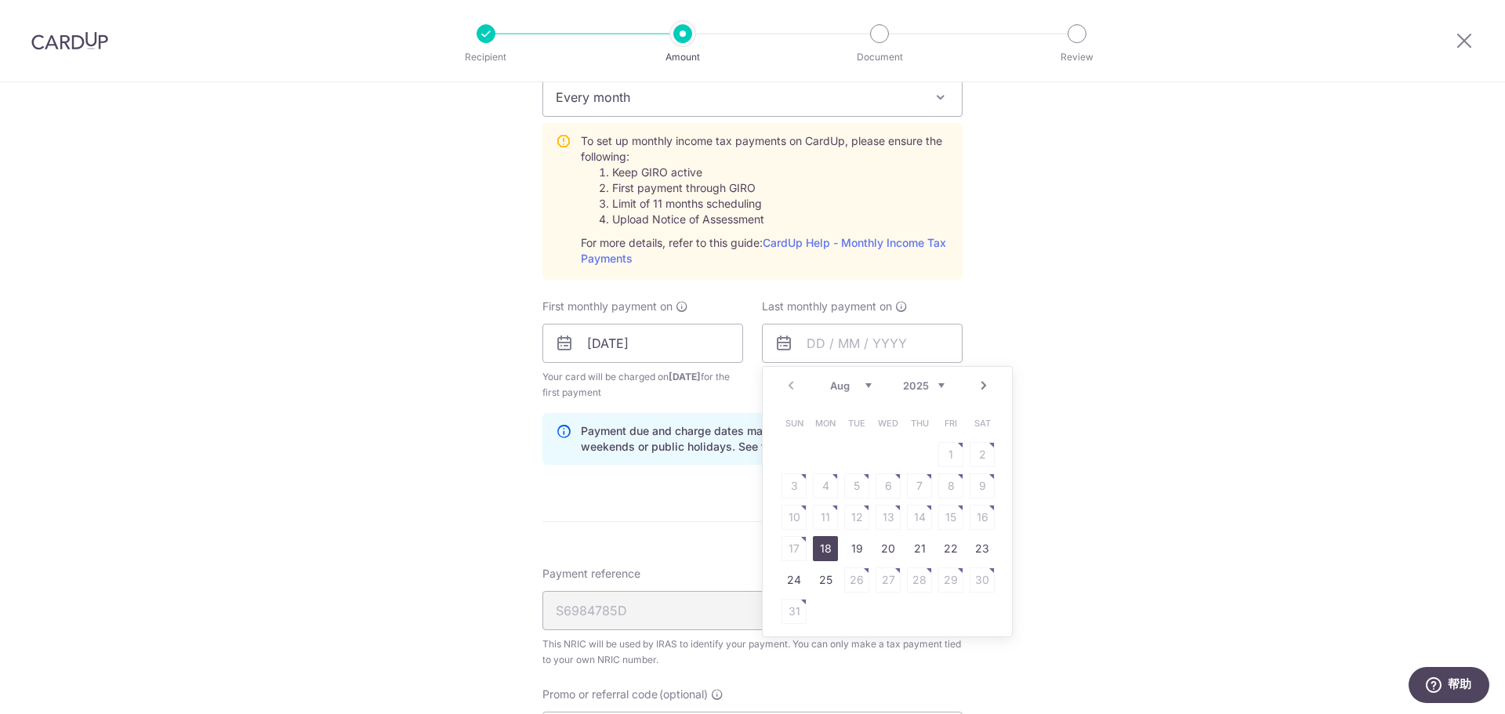
click at [923, 388] on select "2025 2026" at bounding box center [924, 385] width 42 height 13
click at [851, 582] on link "25" at bounding box center [856, 580] width 25 height 25
type input "25/08/2026"
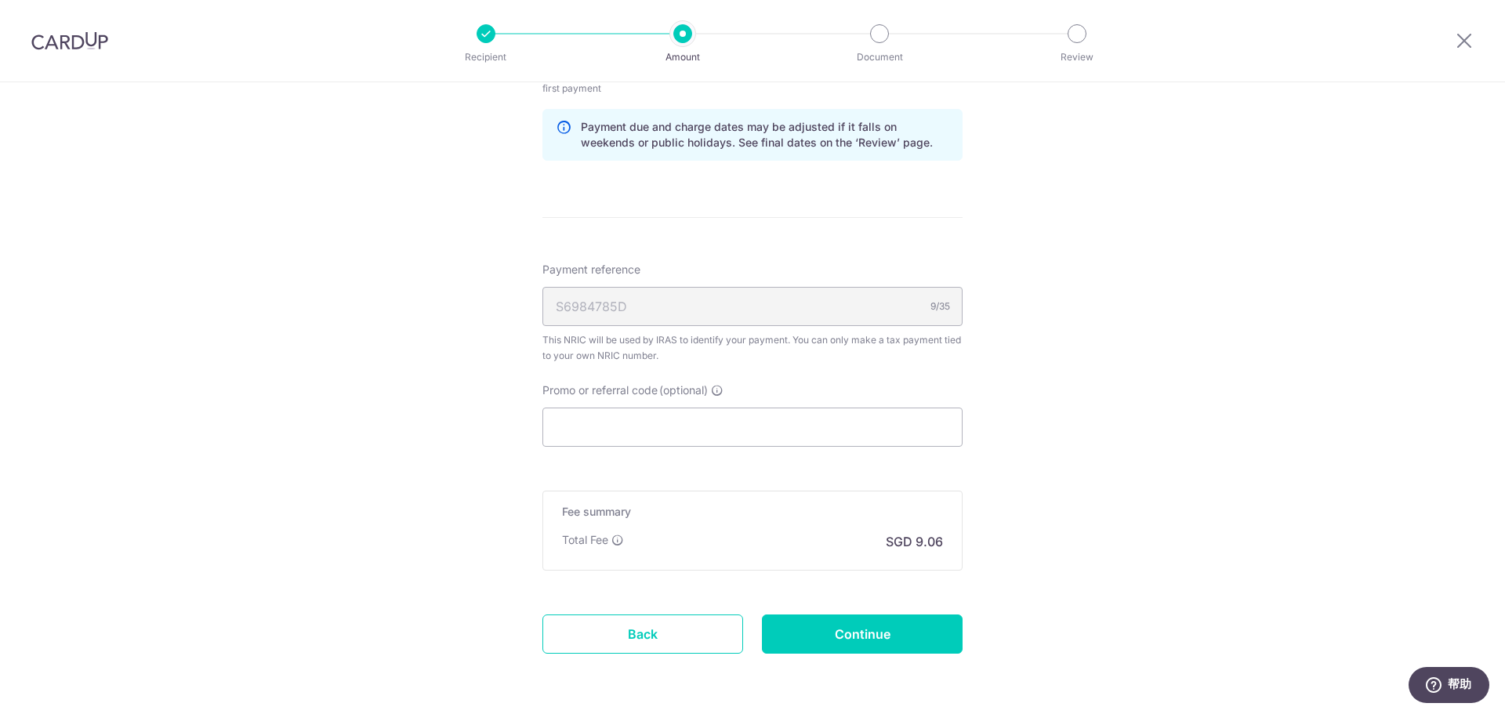
scroll to position [1019, 0]
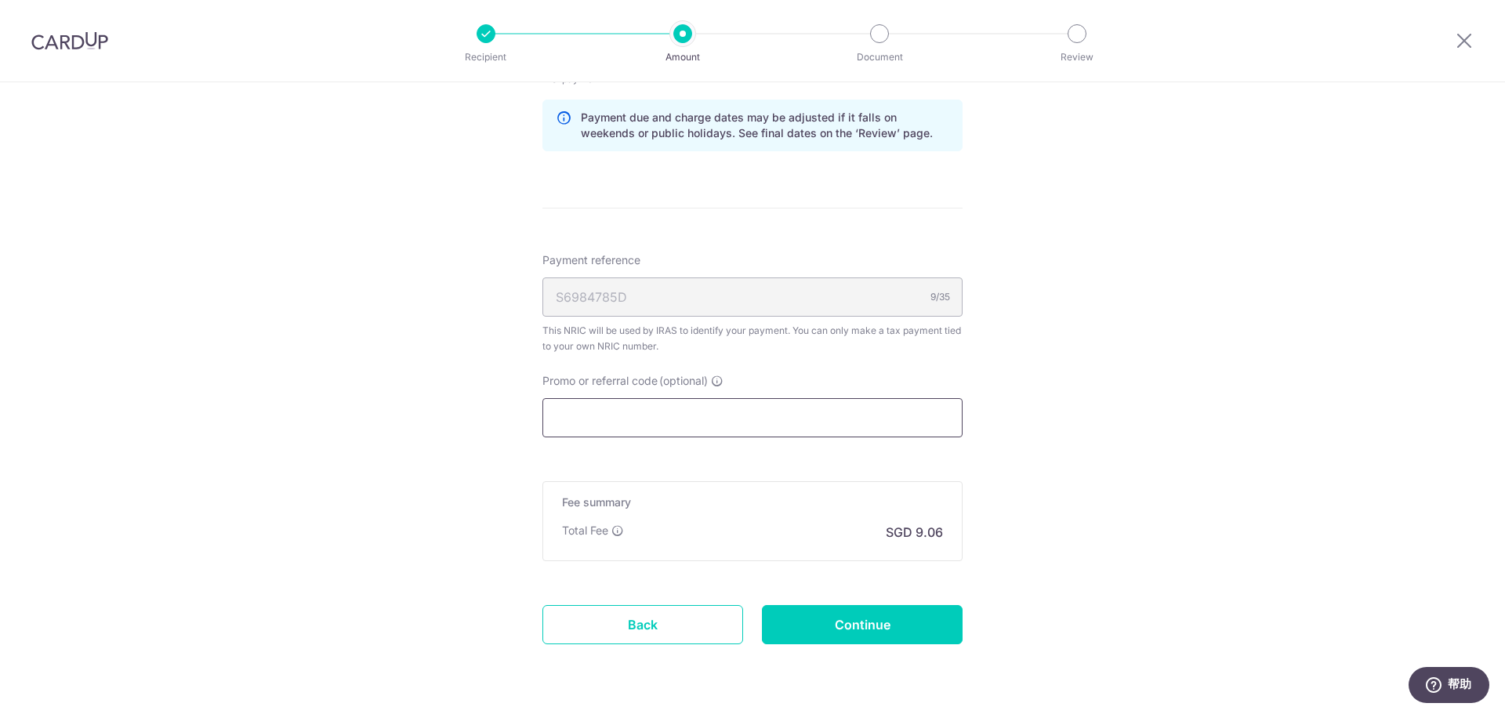
click at [686, 416] on input "Promo or referral code (optional)" at bounding box center [752, 417] width 420 height 39
paste input "VTAX25R"
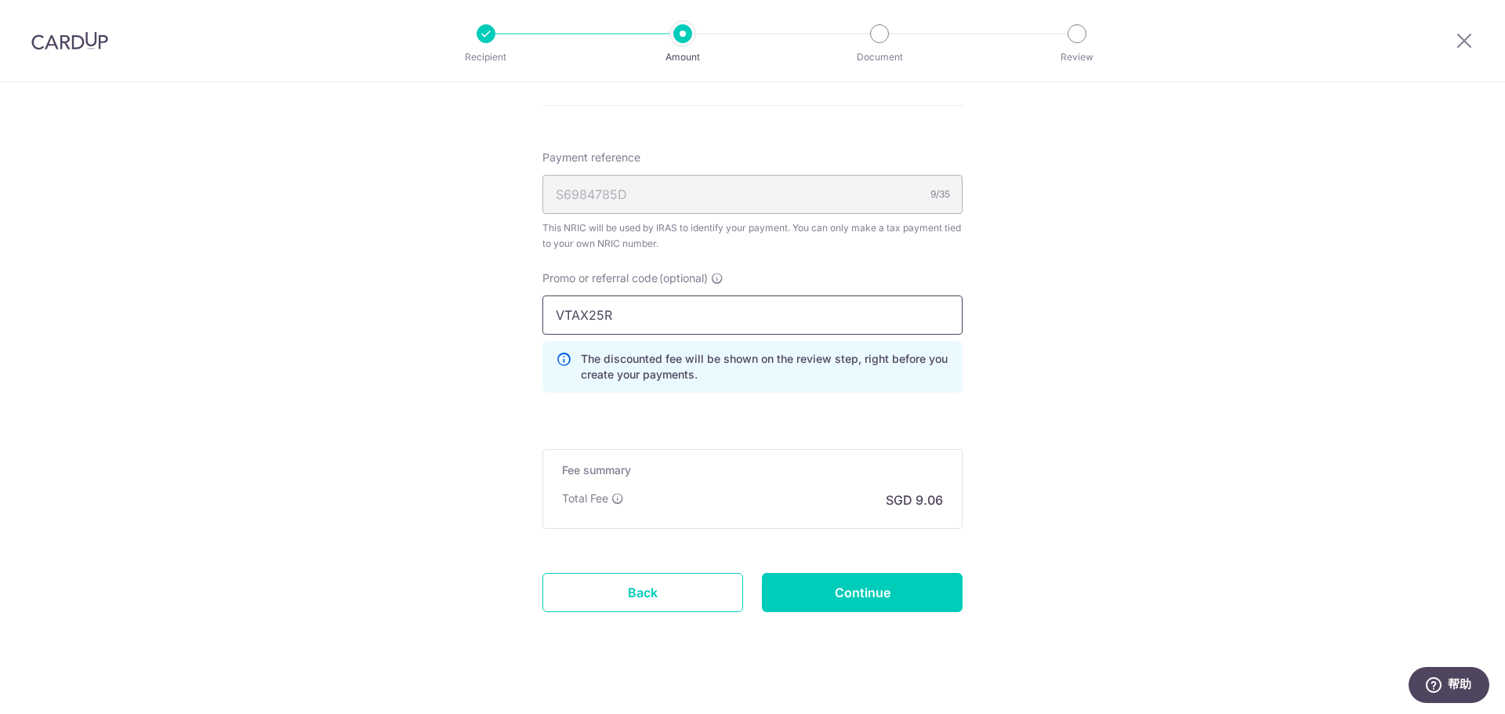
scroll to position [1137, 0]
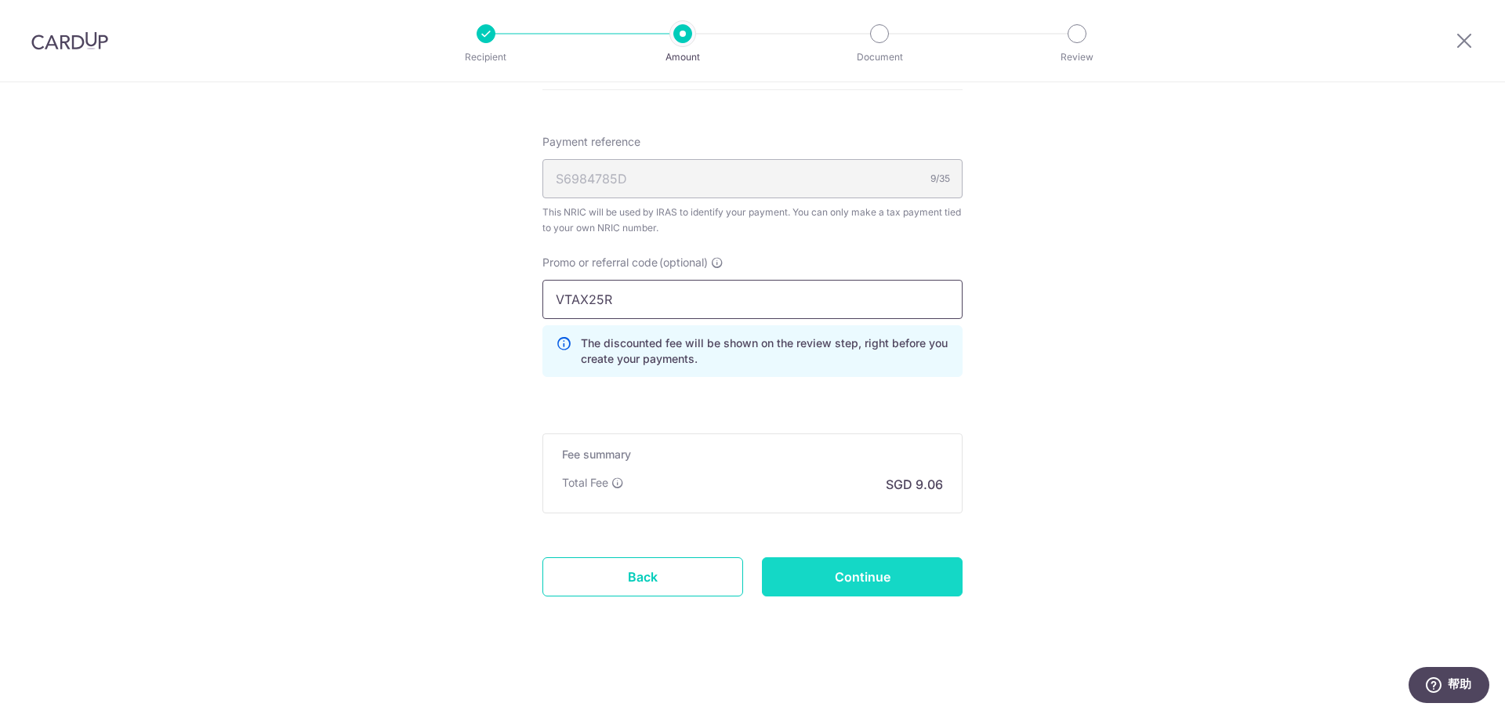
type input "VTAX25R"
click at [865, 578] on input "Continue" at bounding box center [862, 576] width 201 height 39
type input "Create Schedule"
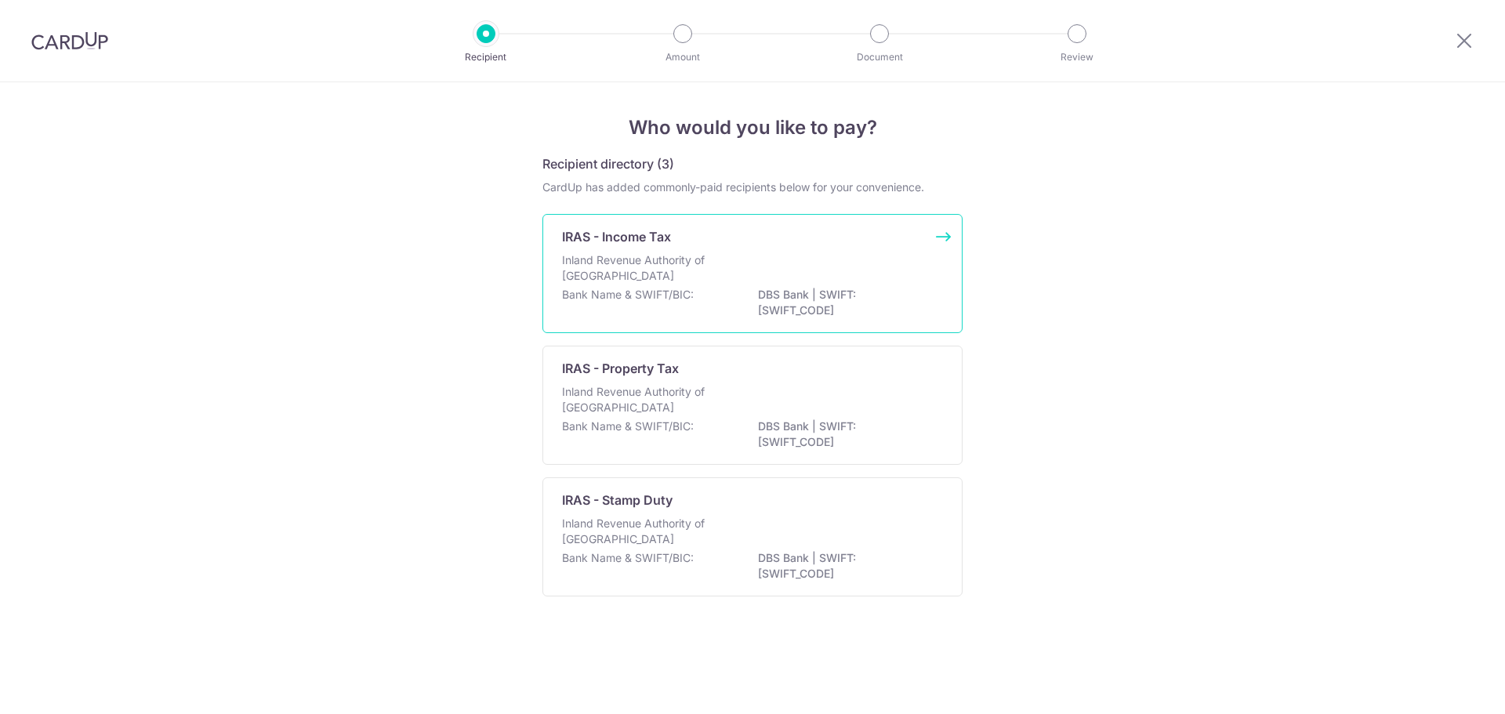
click at [688, 255] on p "Inland Revenue Authority of [GEOGRAPHIC_DATA]" at bounding box center [645, 267] width 166 height 31
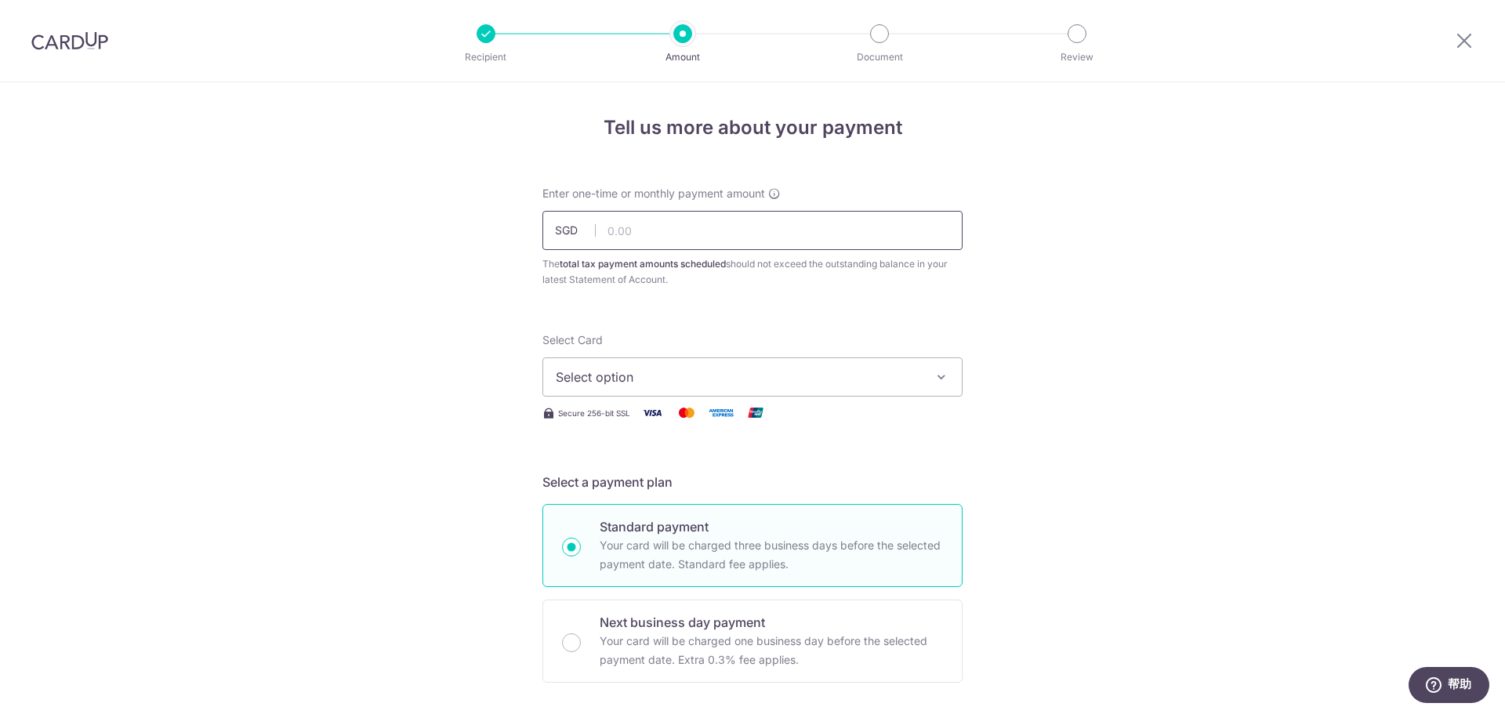
click at [666, 242] on input "text" at bounding box center [752, 230] width 420 height 39
click at [666, 229] on input "text" at bounding box center [752, 230] width 420 height 39
type input "348.36"
click at [696, 371] on span "Select option" at bounding box center [738, 377] width 365 height 19
click at [622, 491] on span "**** 3073" at bounding box center [623, 489] width 60 height 19
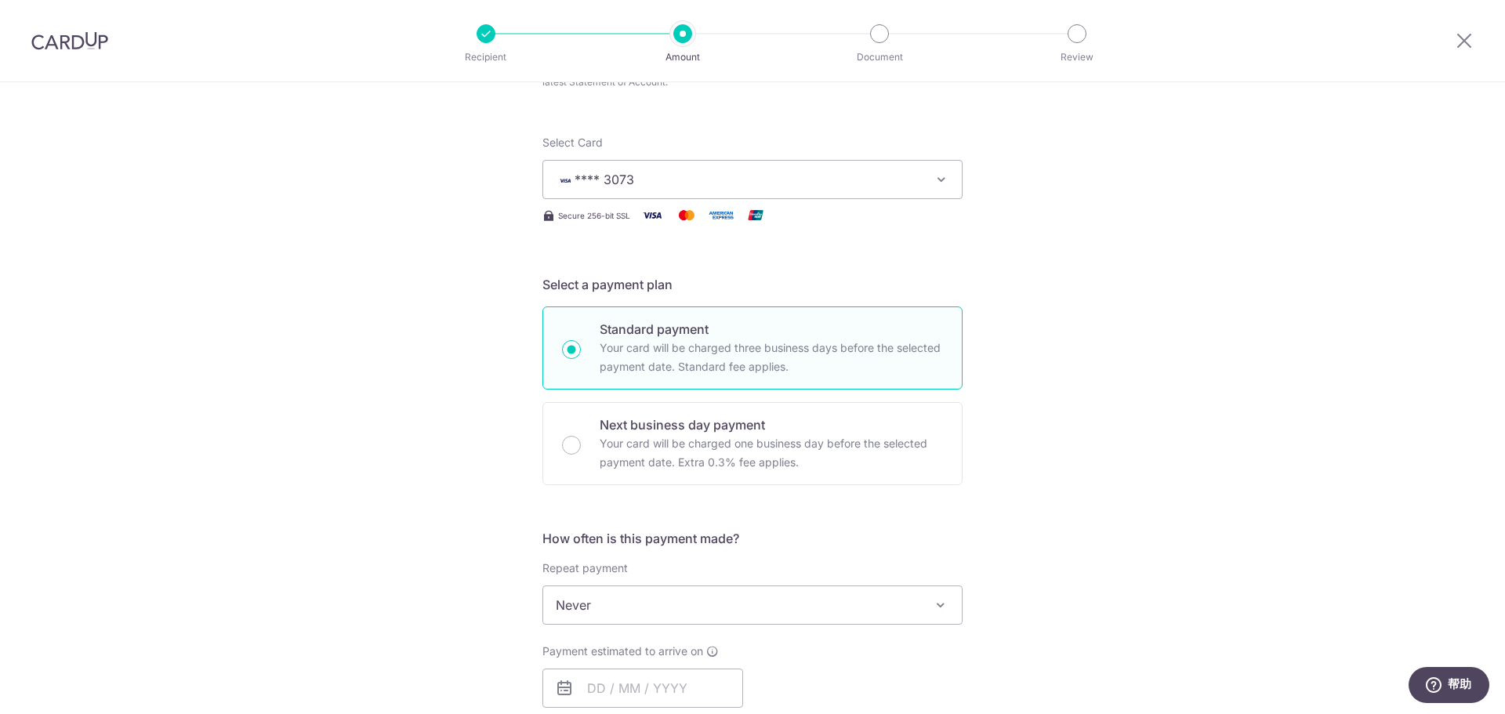
scroll to position [235, 0]
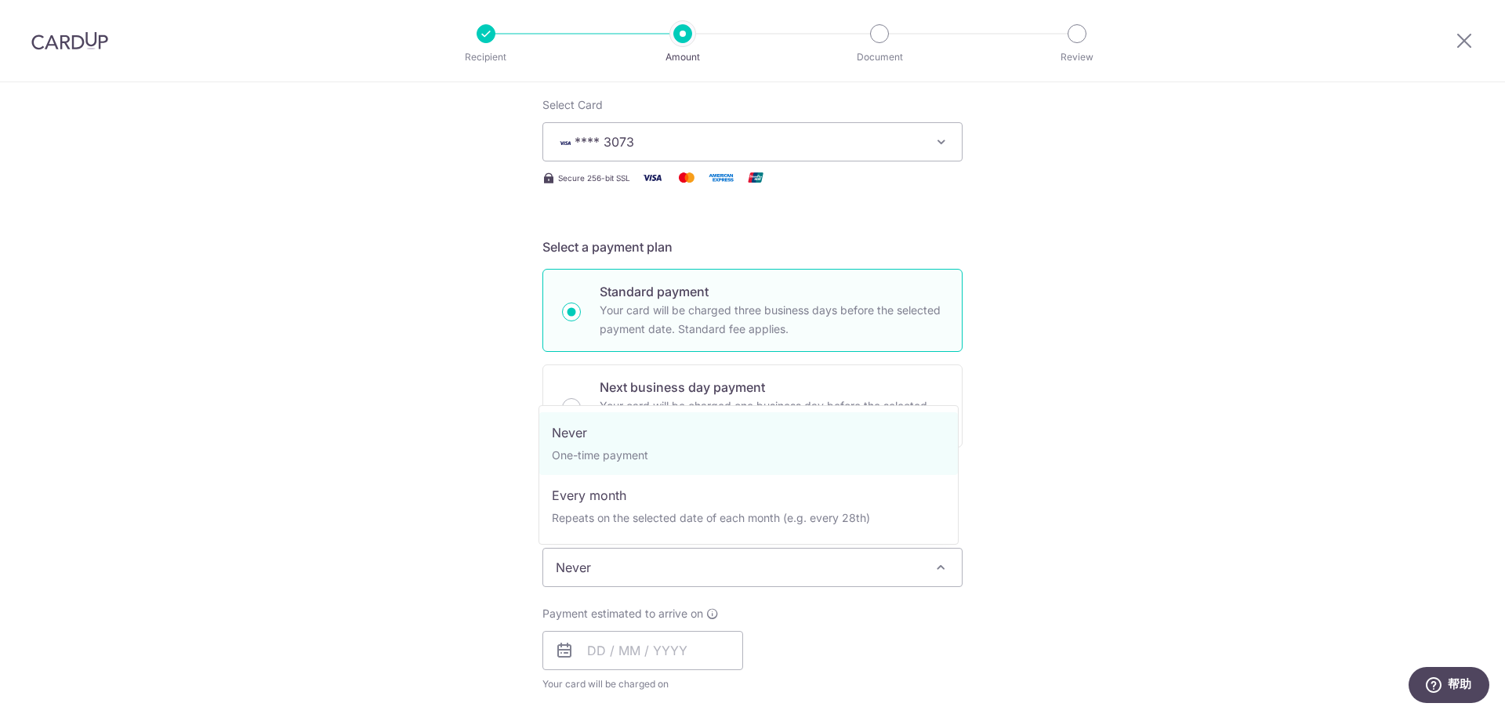
click at [657, 566] on span "Never" at bounding box center [752, 568] width 419 height 38
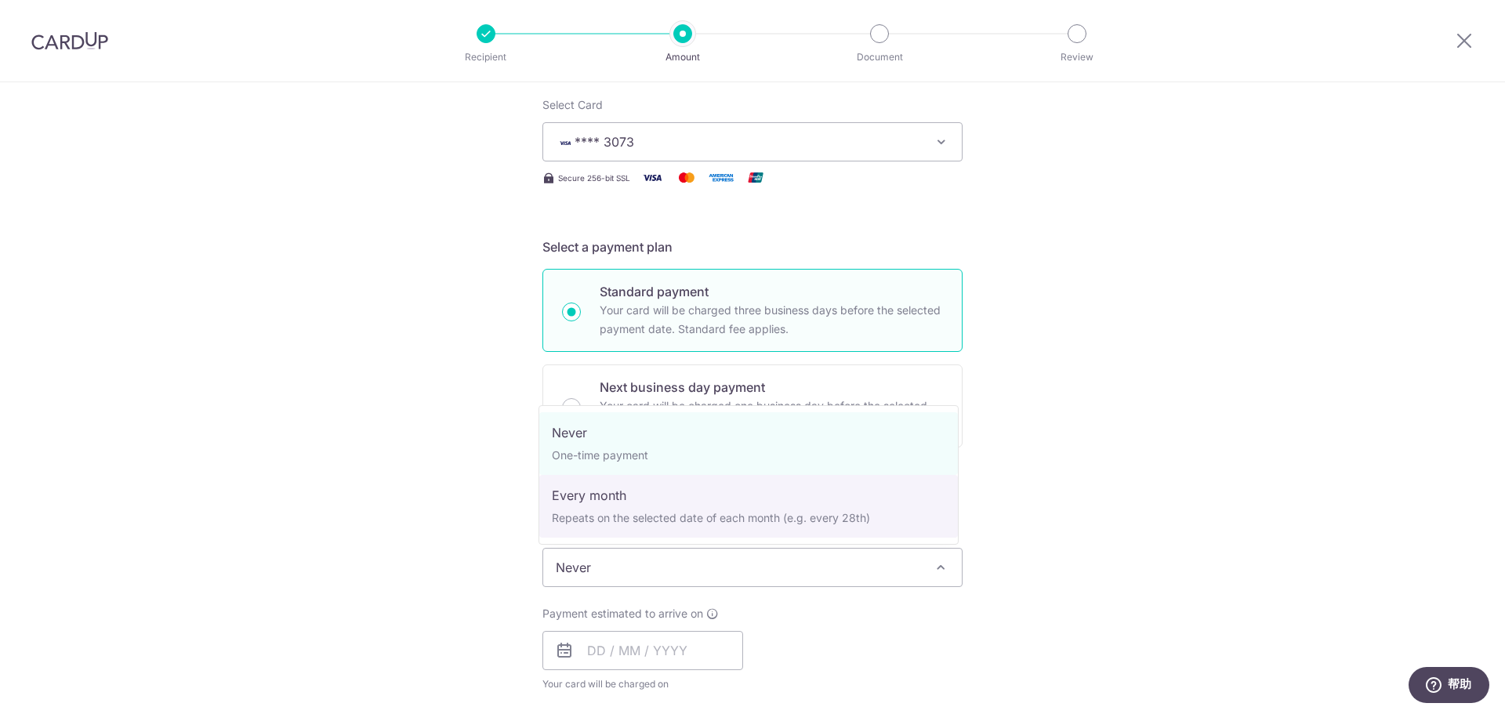
select select "3"
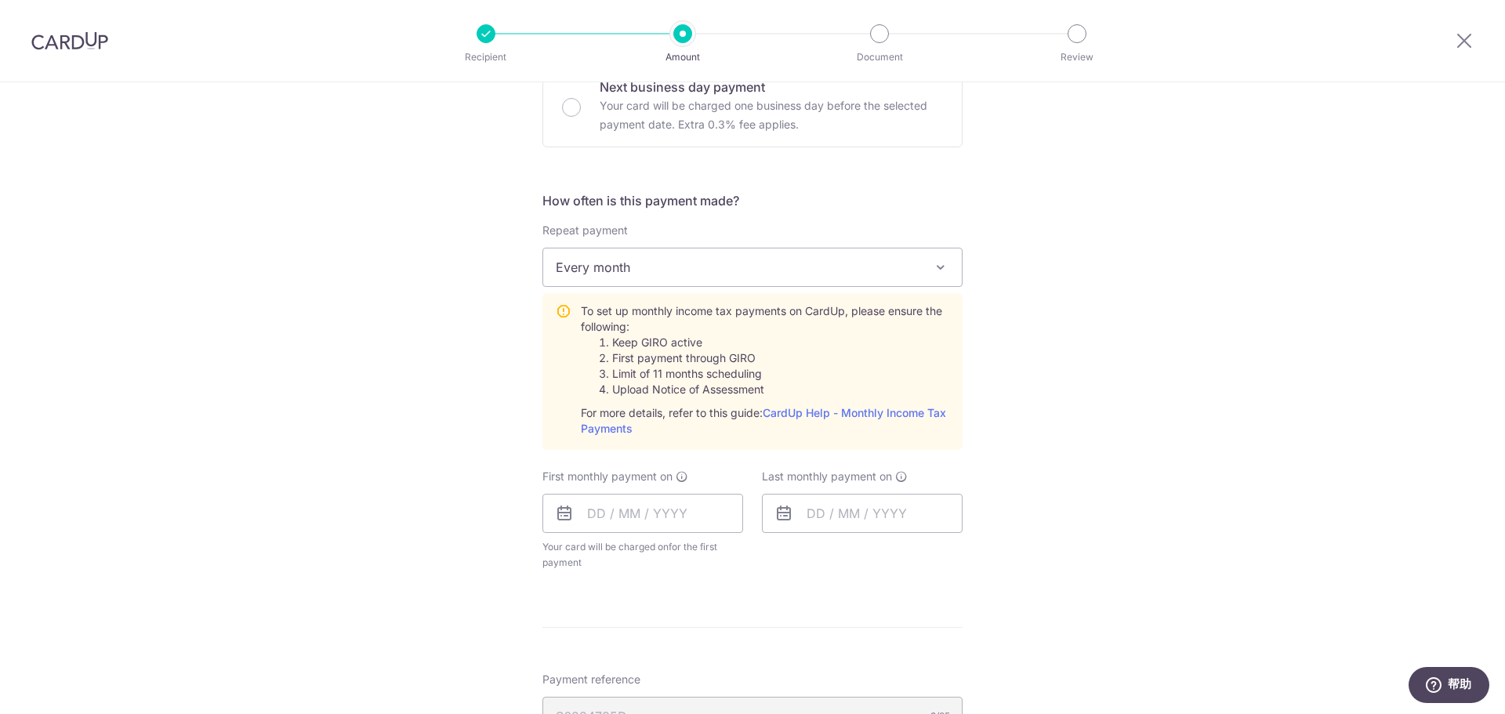
scroll to position [549, 0]
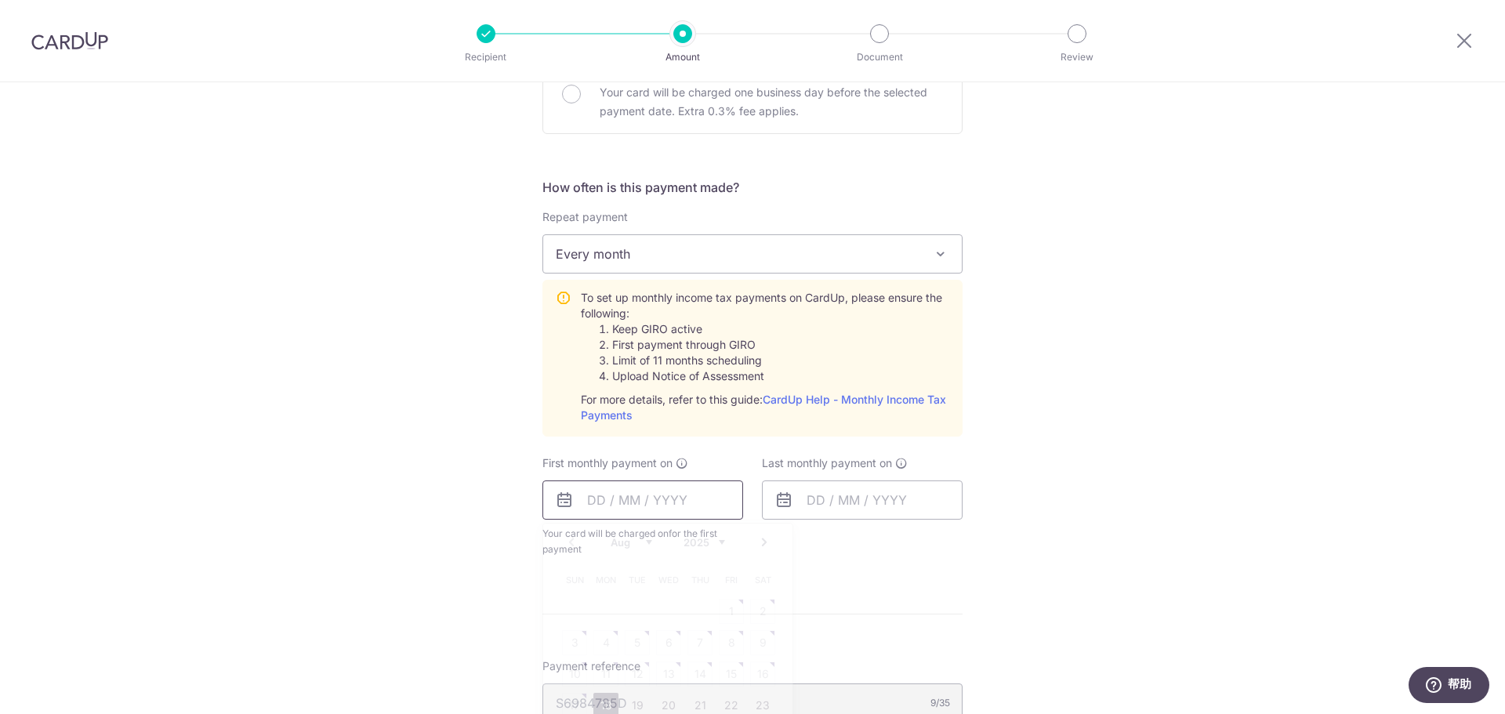
click at [655, 506] on input "text" at bounding box center [642, 500] width 201 height 39
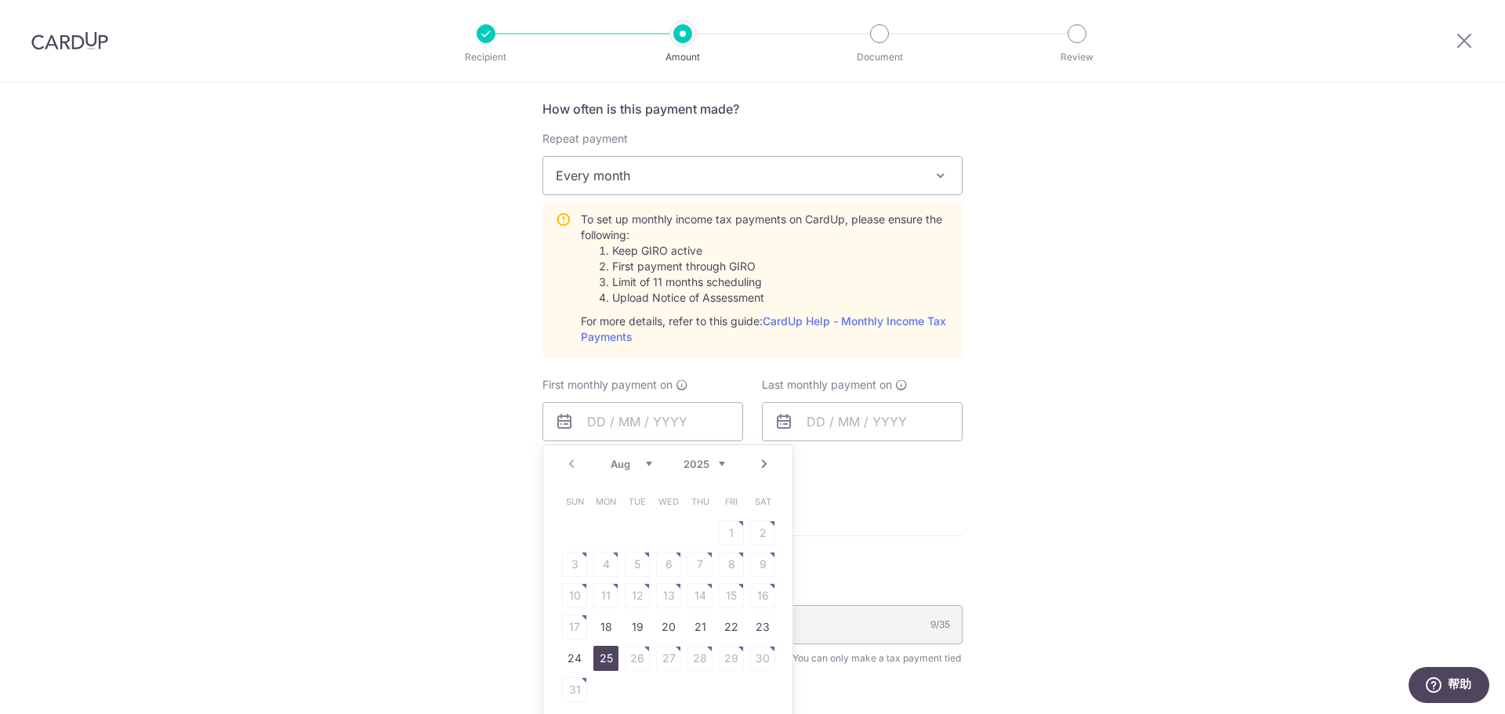
click at [608, 655] on link "25" at bounding box center [605, 658] width 25 height 25
type input "25/08/2025"
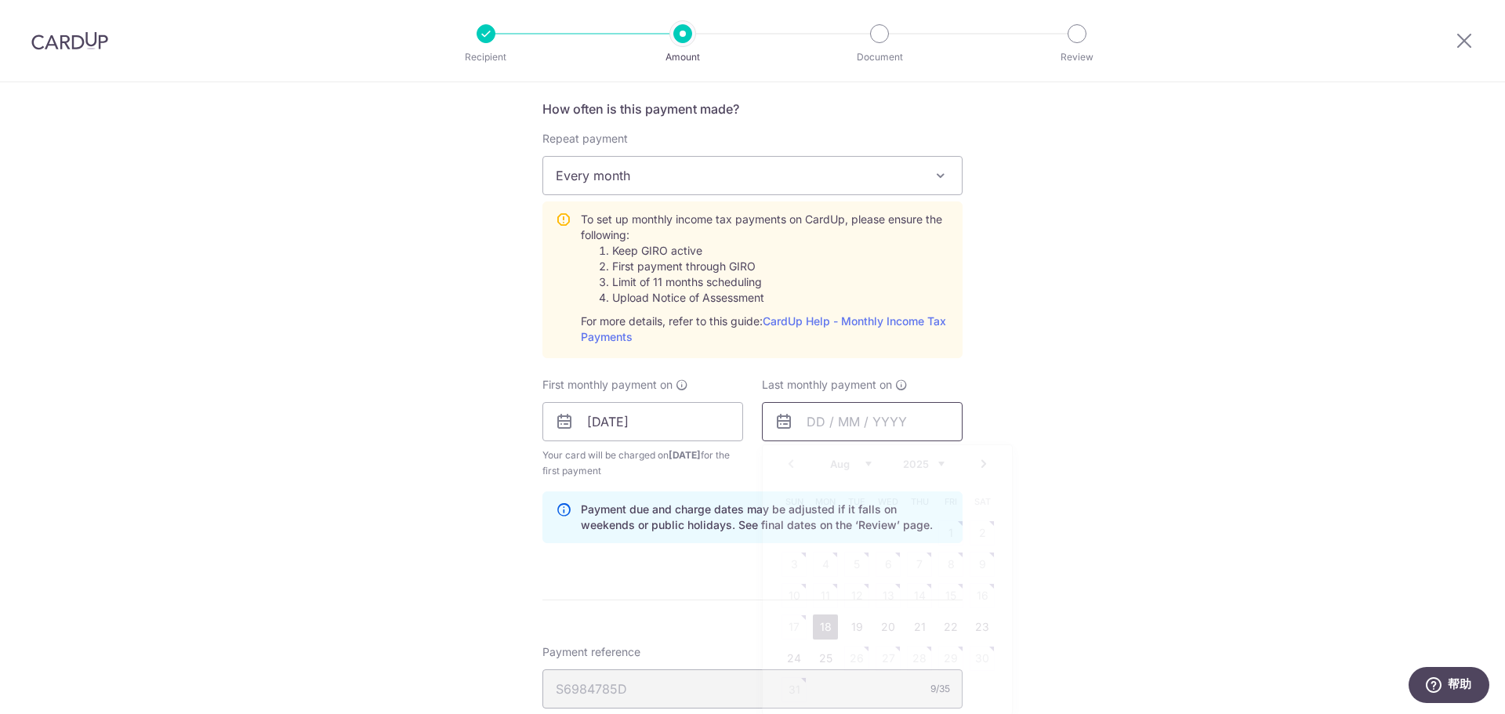
click at [825, 423] on input "text" at bounding box center [862, 421] width 201 height 39
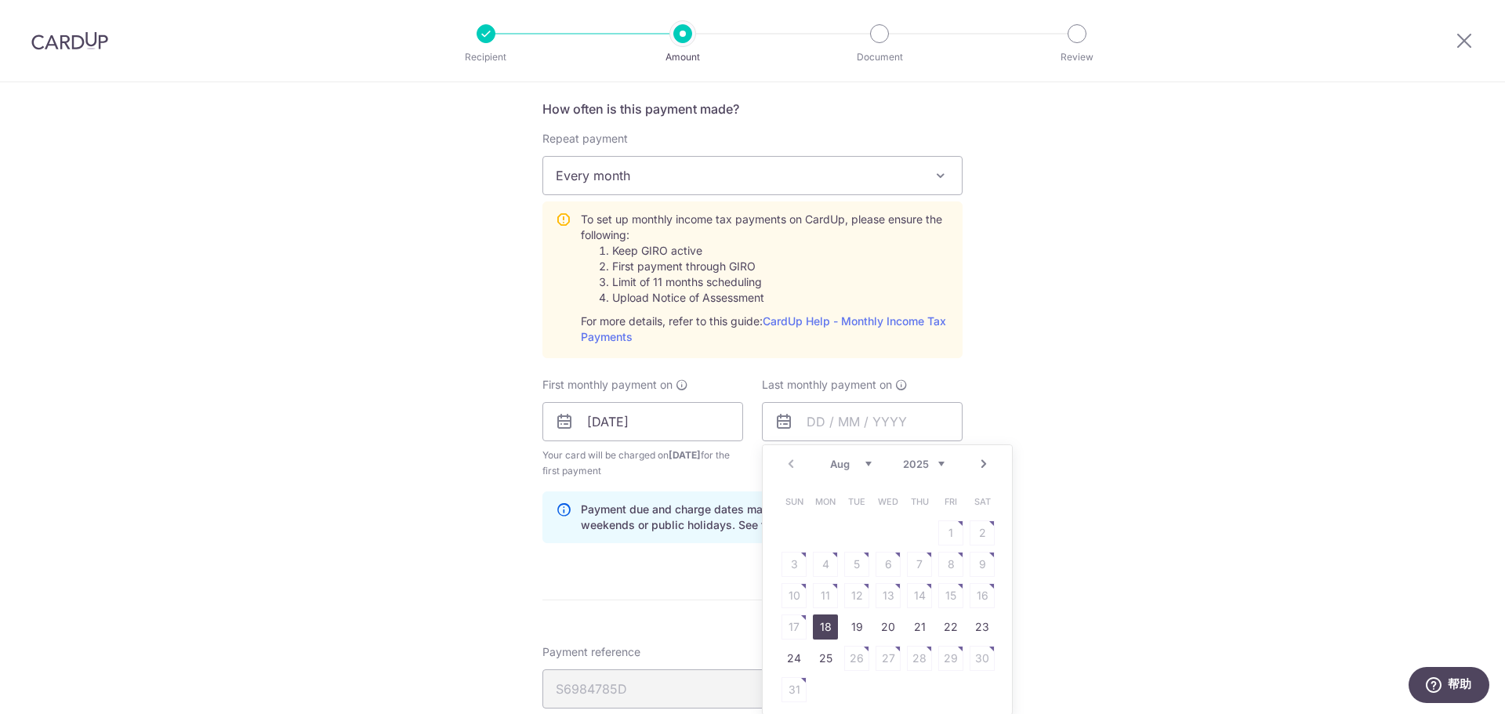
click at [932, 467] on select "2025 2026" at bounding box center [924, 464] width 42 height 13
click at [864, 465] on select "Jan Feb Mar Apr May Jun Jul Aug Sep" at bounding box center [851, 464] width 42 height 13
click at [885, 626] on link "25" at bounding box center [888, 627] width 25 height 25
type input "25/03/2026"
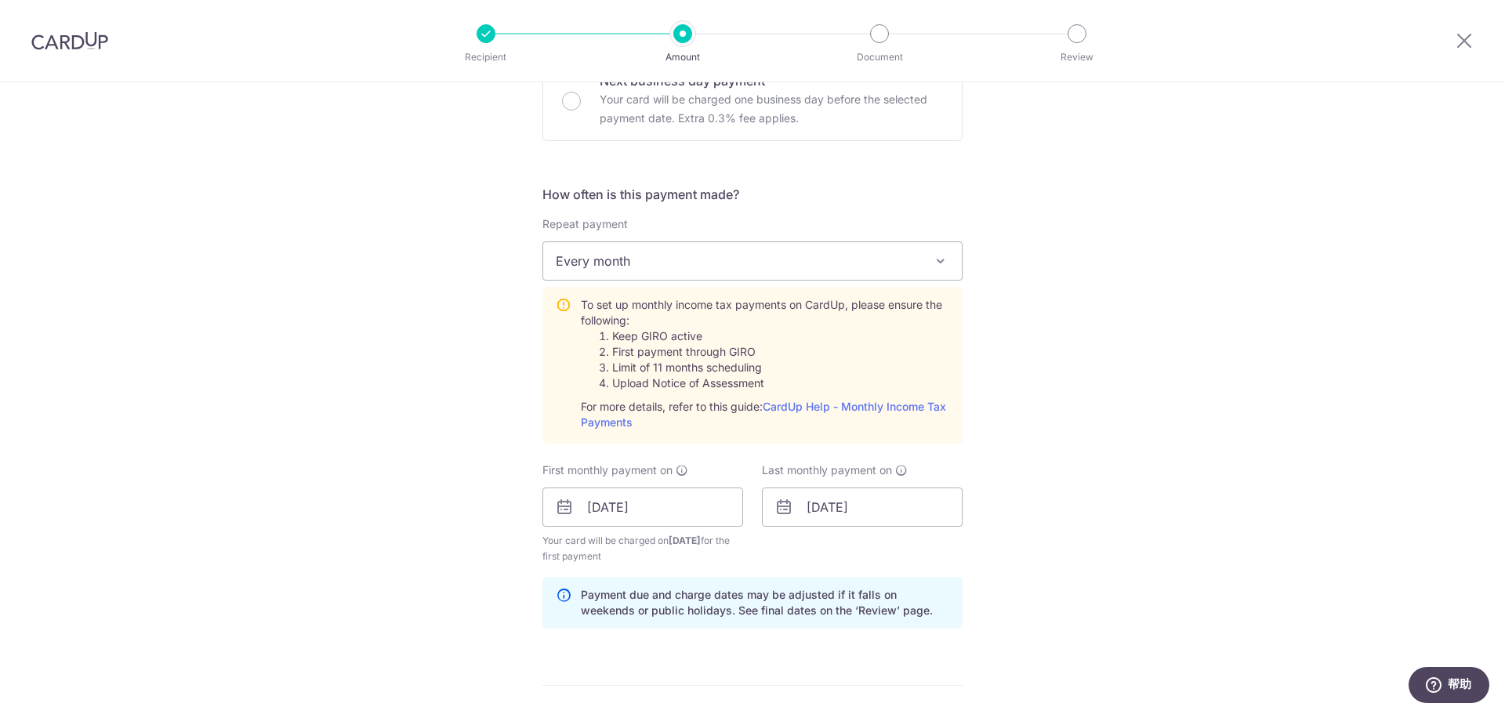
scroll to position [549, 0]
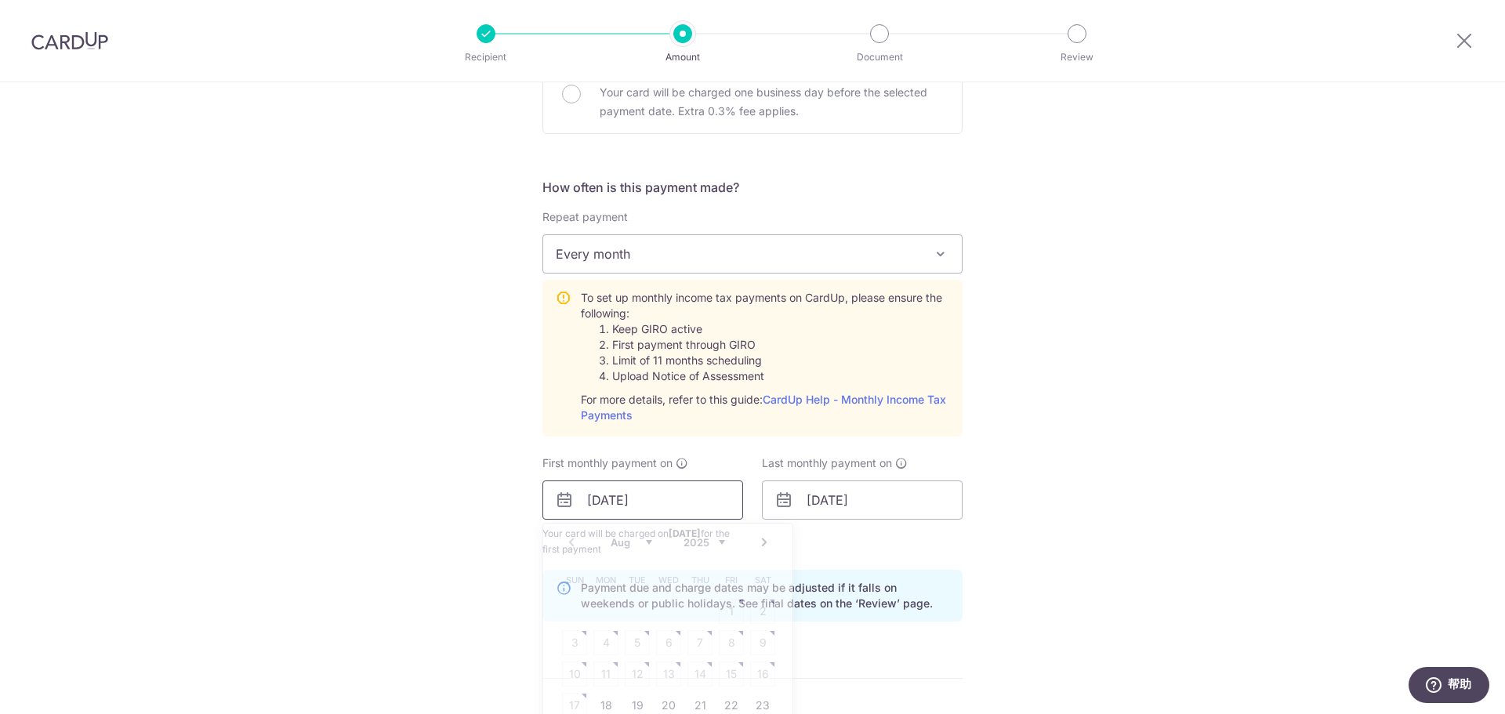
click at [611, 506] on input "25/08/2025" at bounding box center [642, 500] width 201 height 39
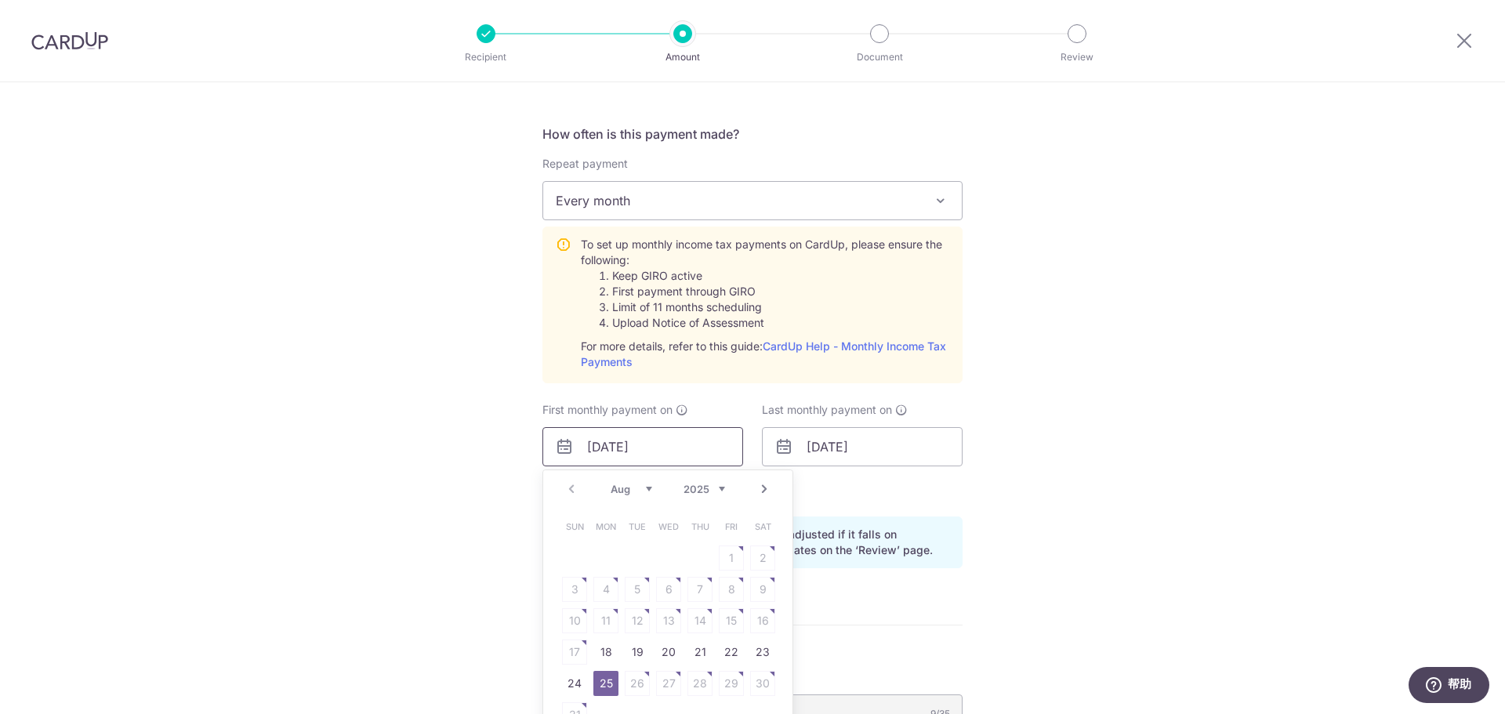
scroll to position [627, 0]
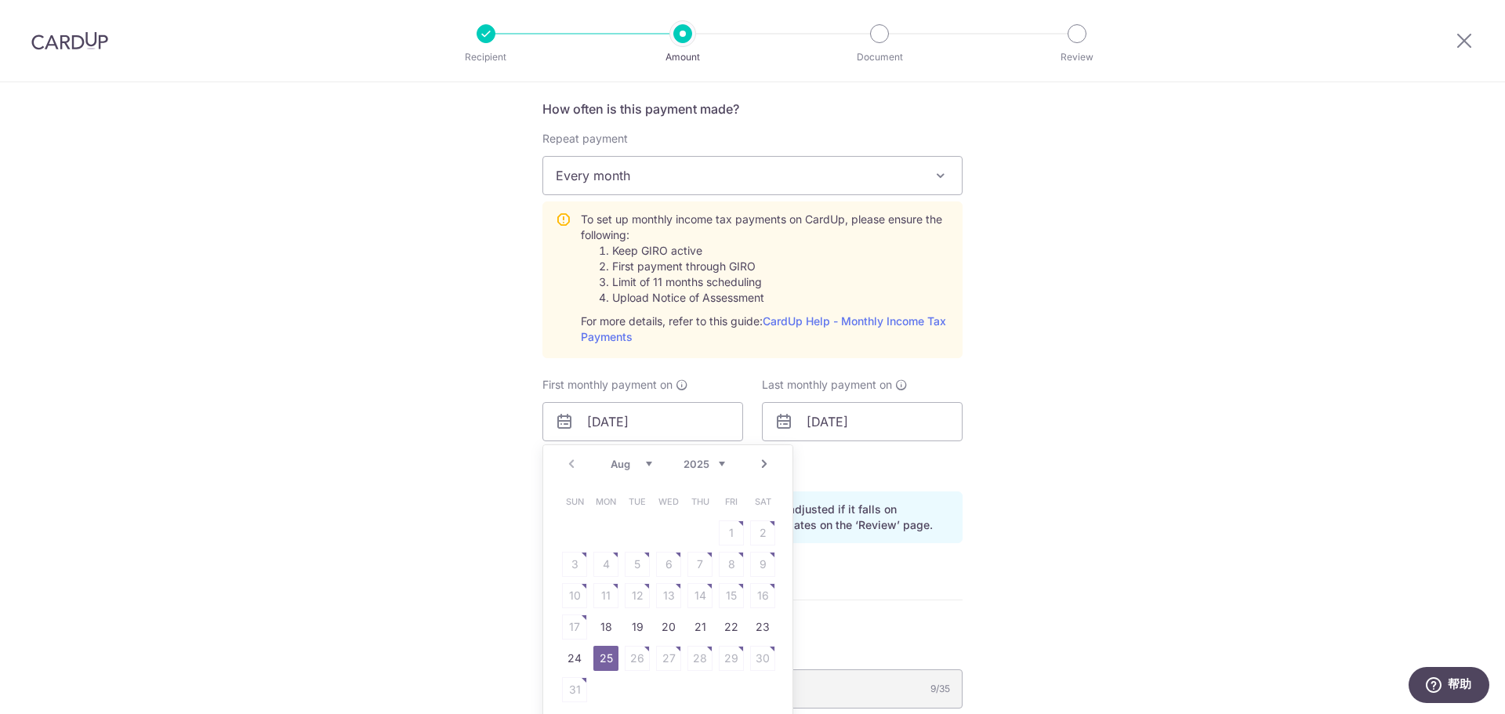
click at [397, 422] on div "Tell us more about your payment Enter one-time or monthly payment amount SGD 34…" at bounding box center [752, 304] width 1505 height 1699
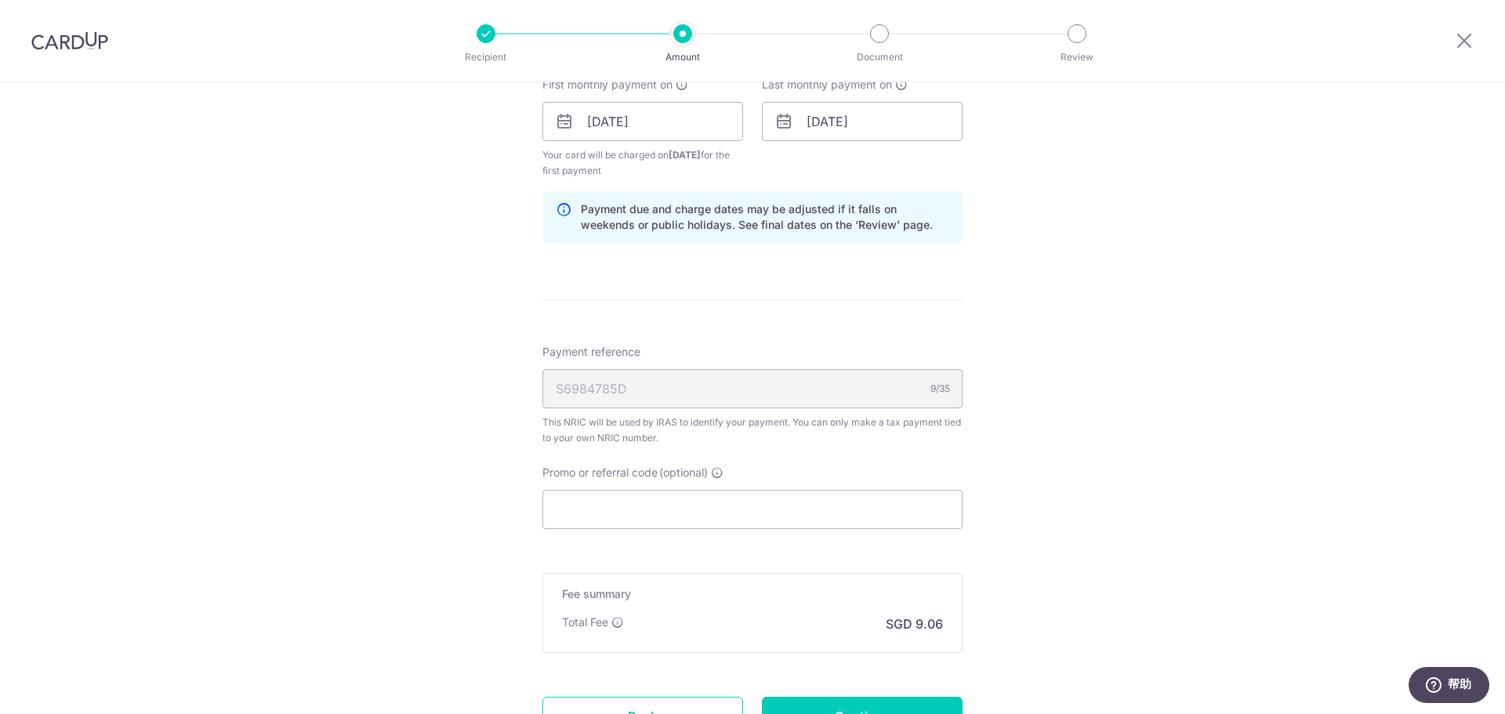
scroll to position [941, 0]
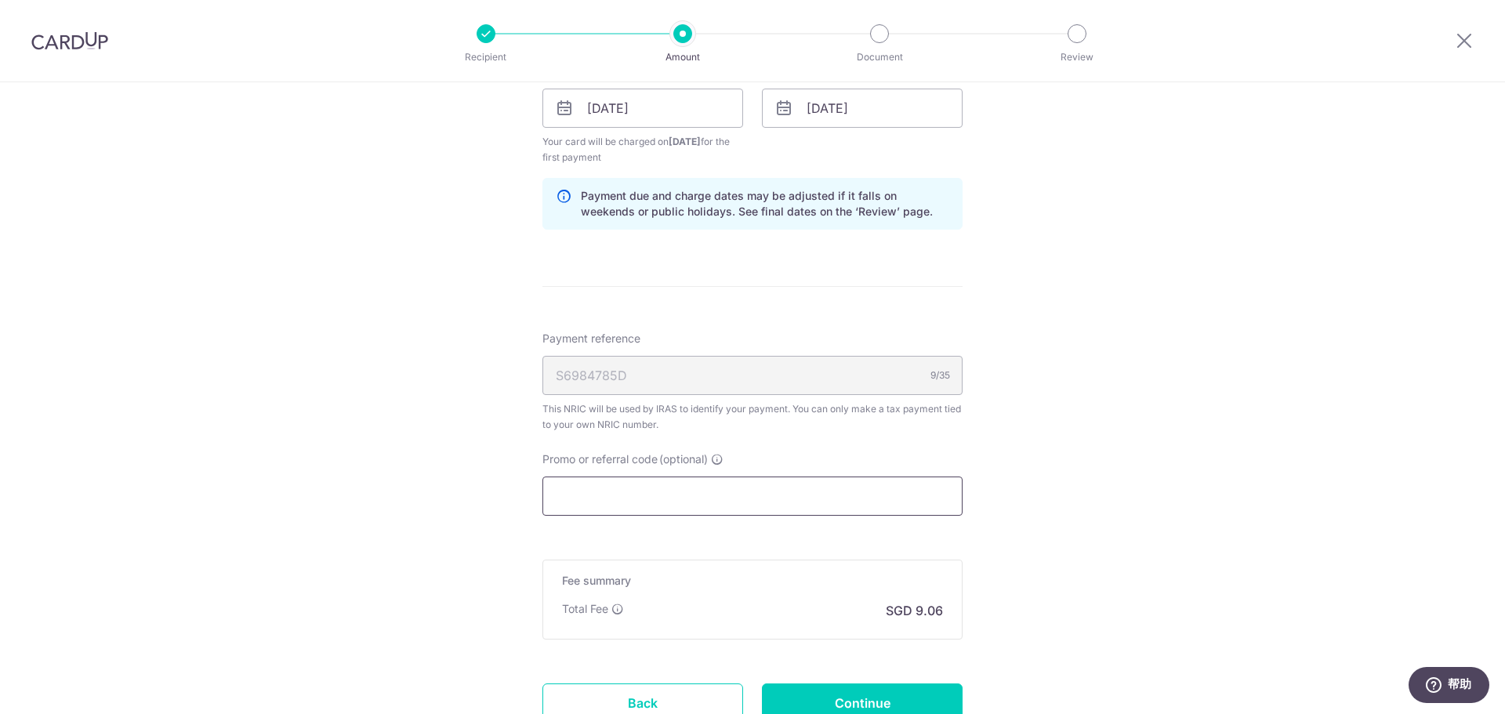
click at [720, 500] on input "Promo or referral code (optional)" at bounding box center [752, 496] width 420 height 39
paste input "VTAX25R"
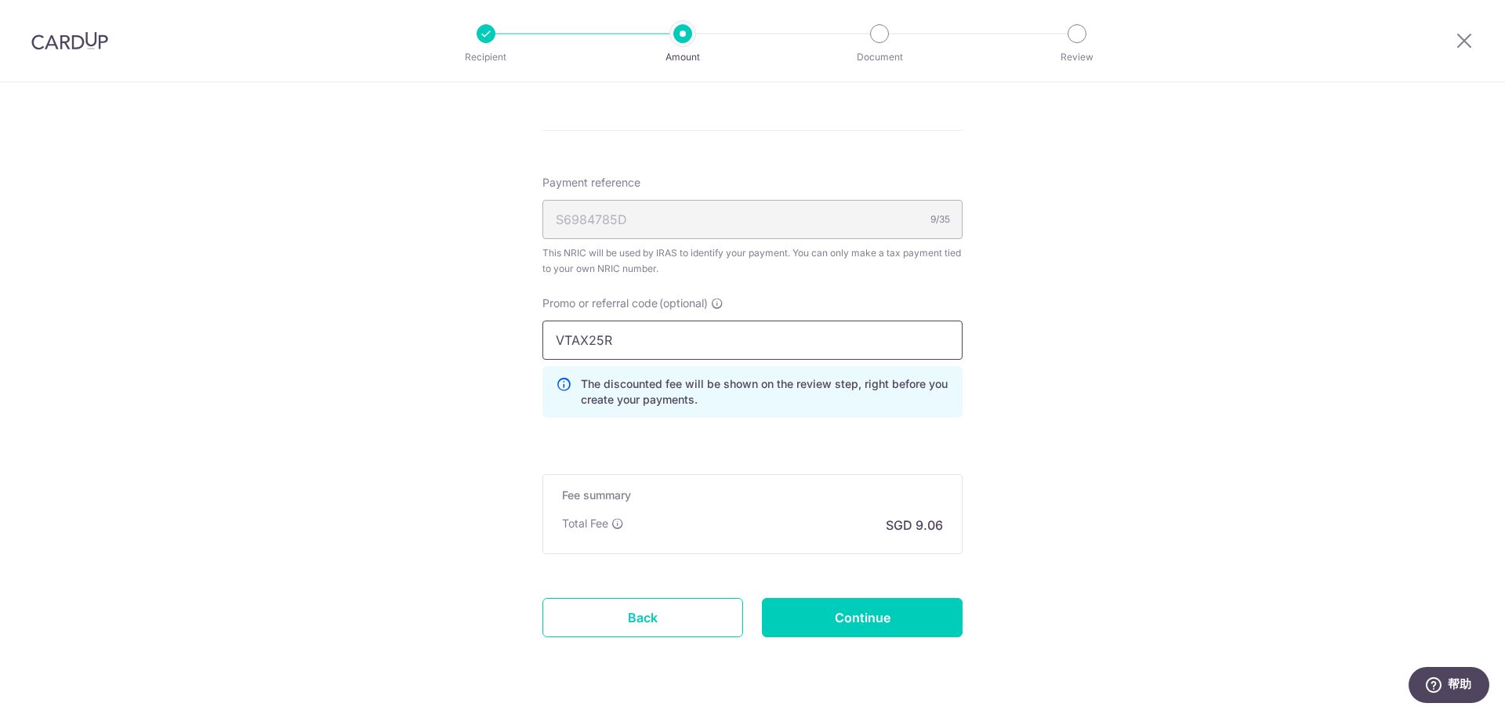
scroll to position [1097, 0]
type input "VTAX25R"
click at [861, 618] on input "Continue" at bounding box center [862, 616] width 201 height 39
type input "Create Schedule"
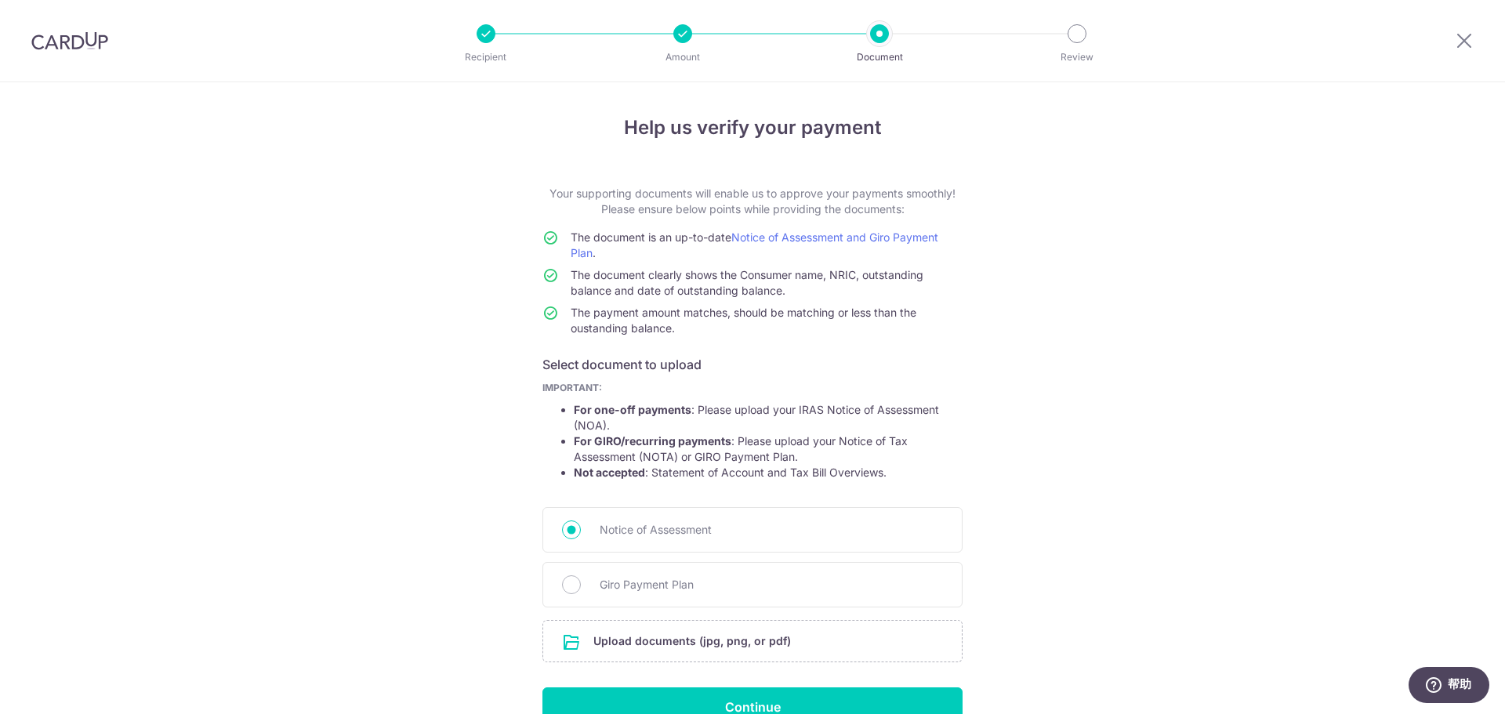
scroll to position [86, 0]
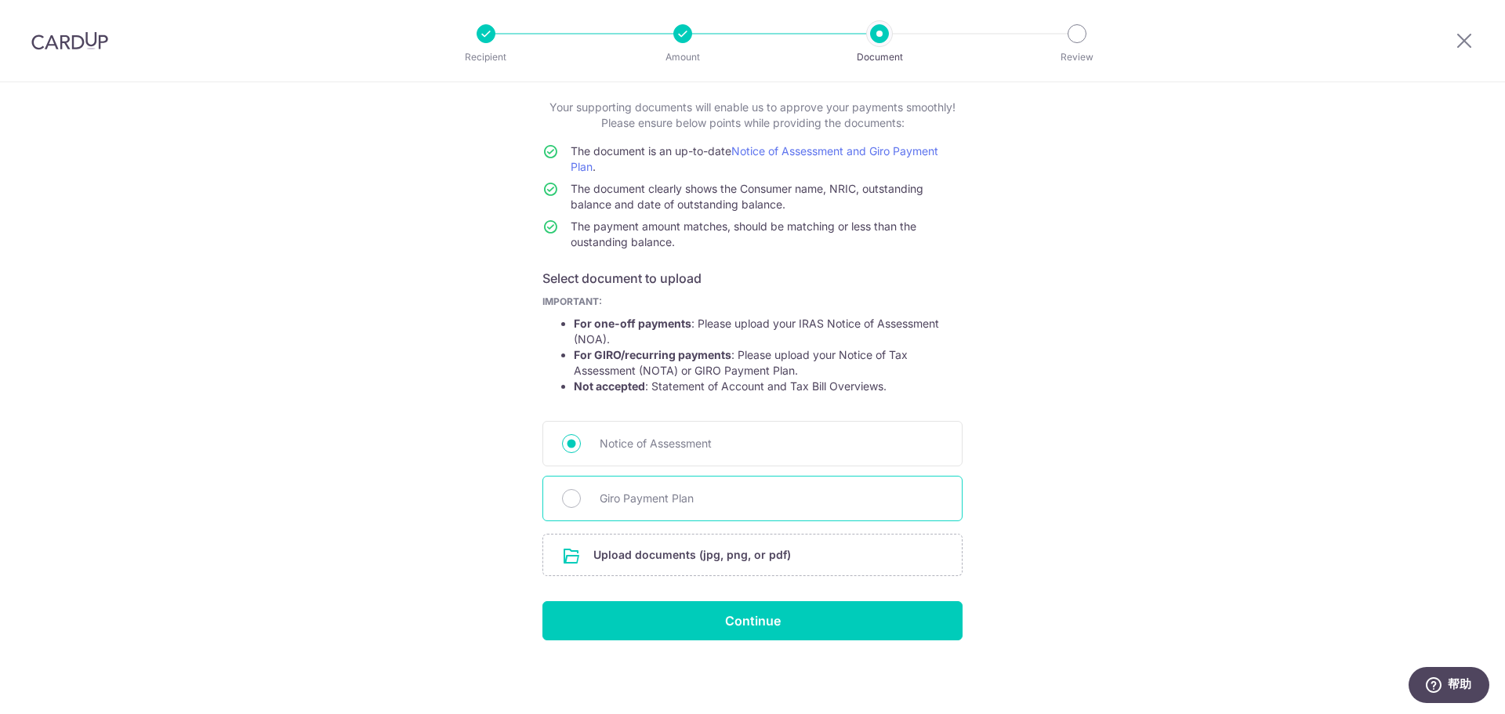
click at [578, 502] on div "Giro Payment Plan" at bounding box center [752, 498] width 420 height 45
click at [570, 502] on input "Giro Payment Plan" at bounding box center [571, 498] width 19 height 19
radio input "true"
click at [727, 556] on input "file" at bounding box center [752, 555] width 419 height 41
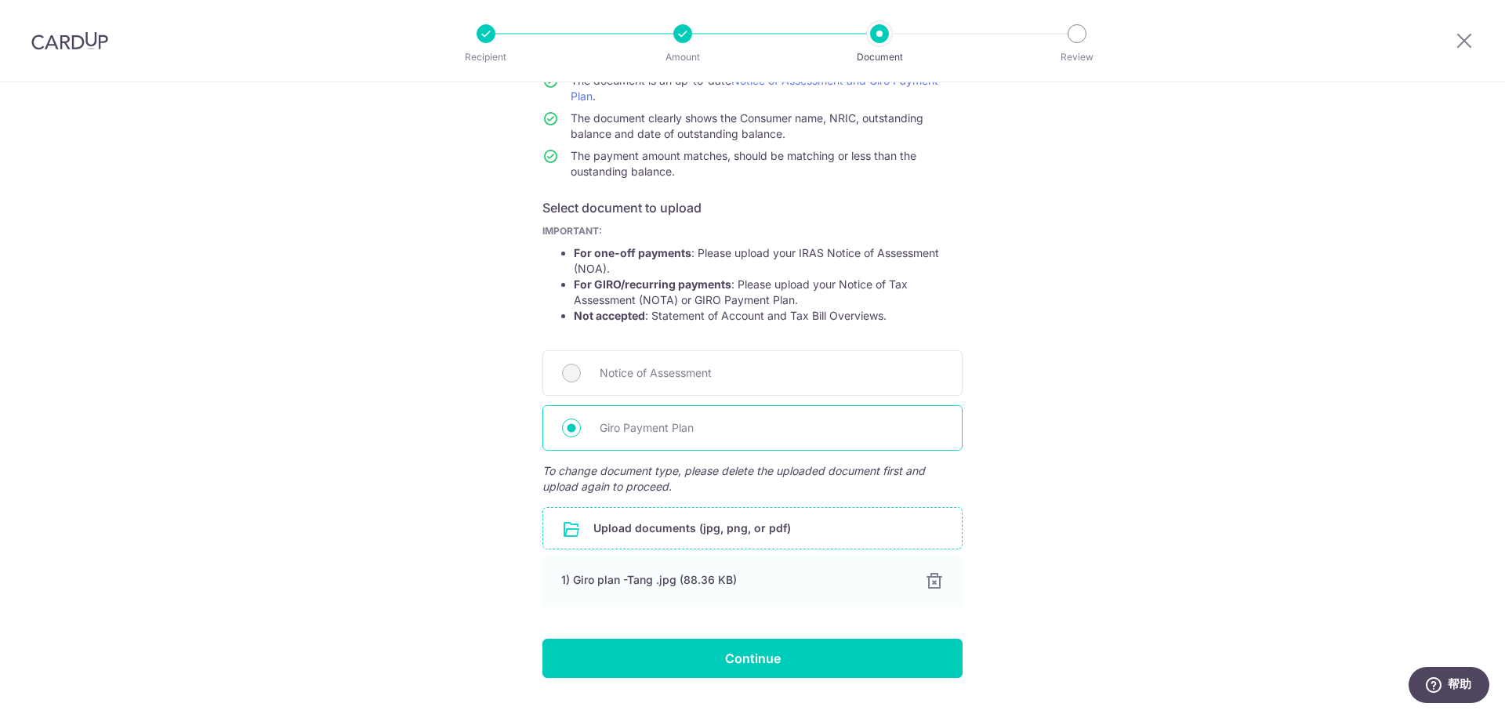
scroll to position [194, 0]
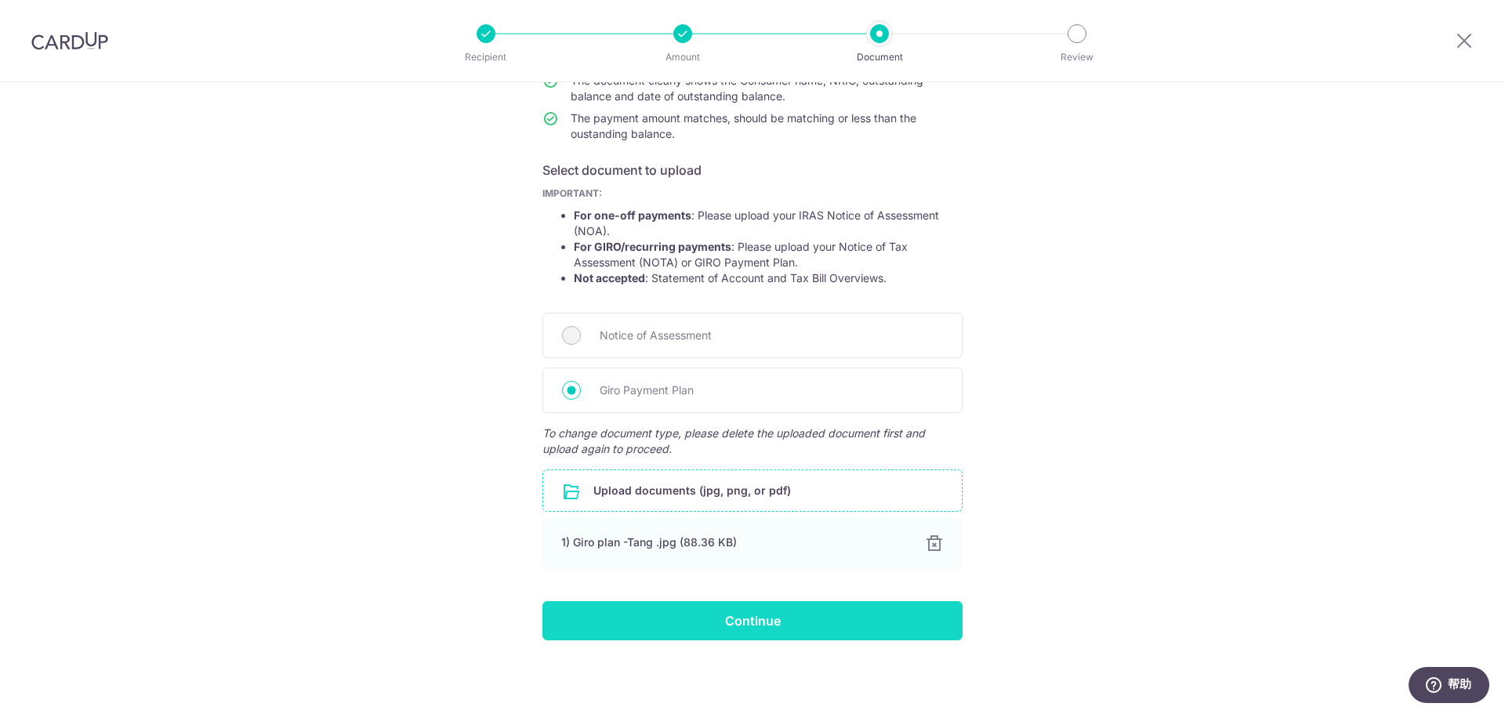
click at [748, 618] on input "Continue" at bounding box center [752, 620] width 420 height 39
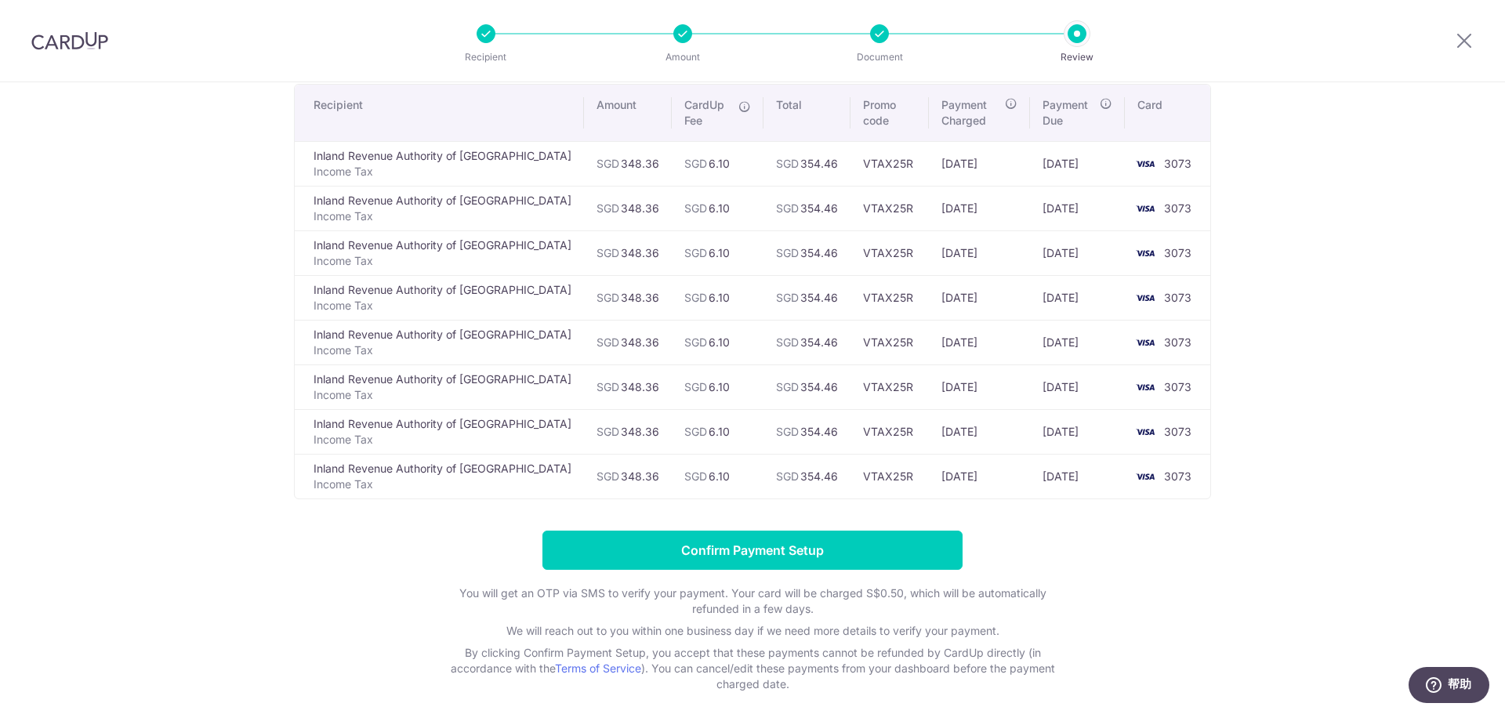
scroll to position [188, 0]
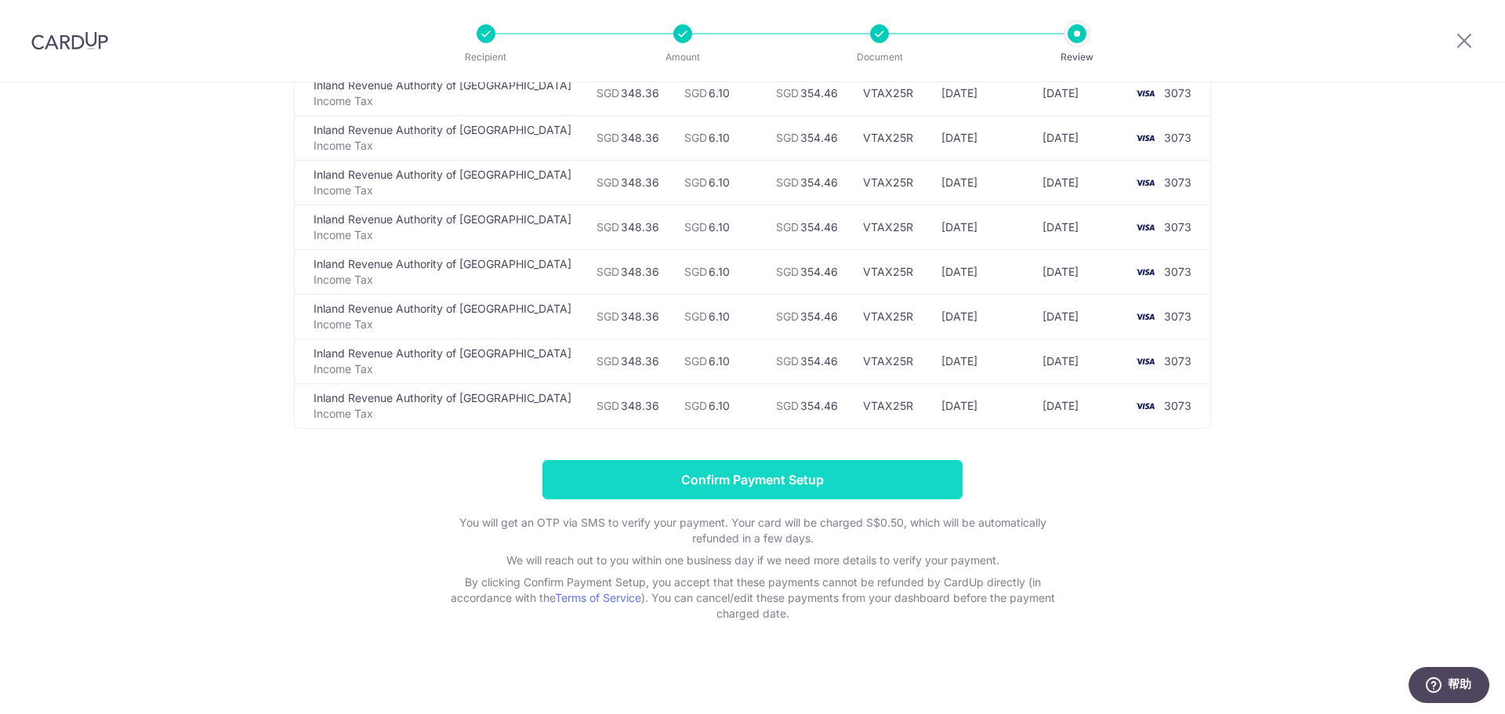
click at [767, 480] on input "Confirm Payment Setup" at bounding box center [752, 479] width 420 height 39
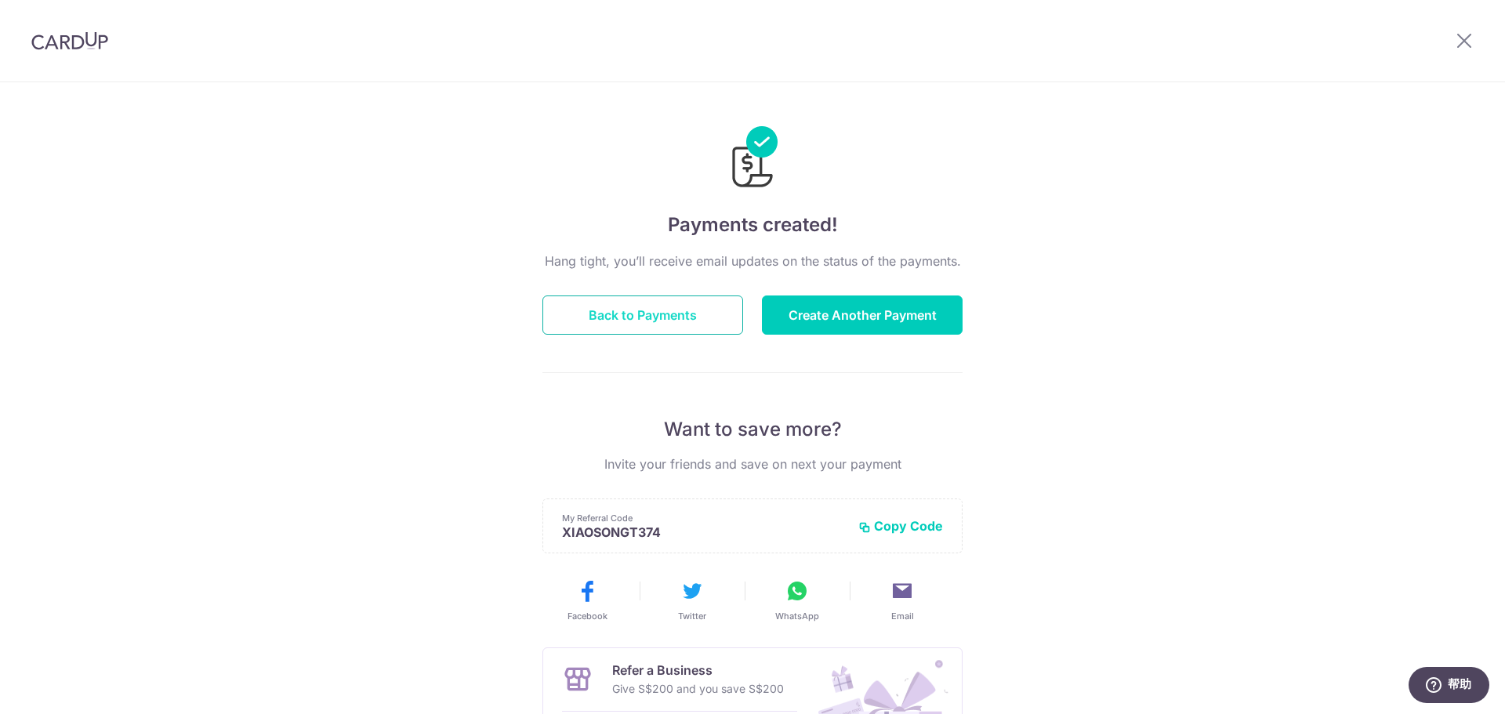
click at [628, 326] on button "Back to Payments" at bounding box center [642, 315] width 201 height 39
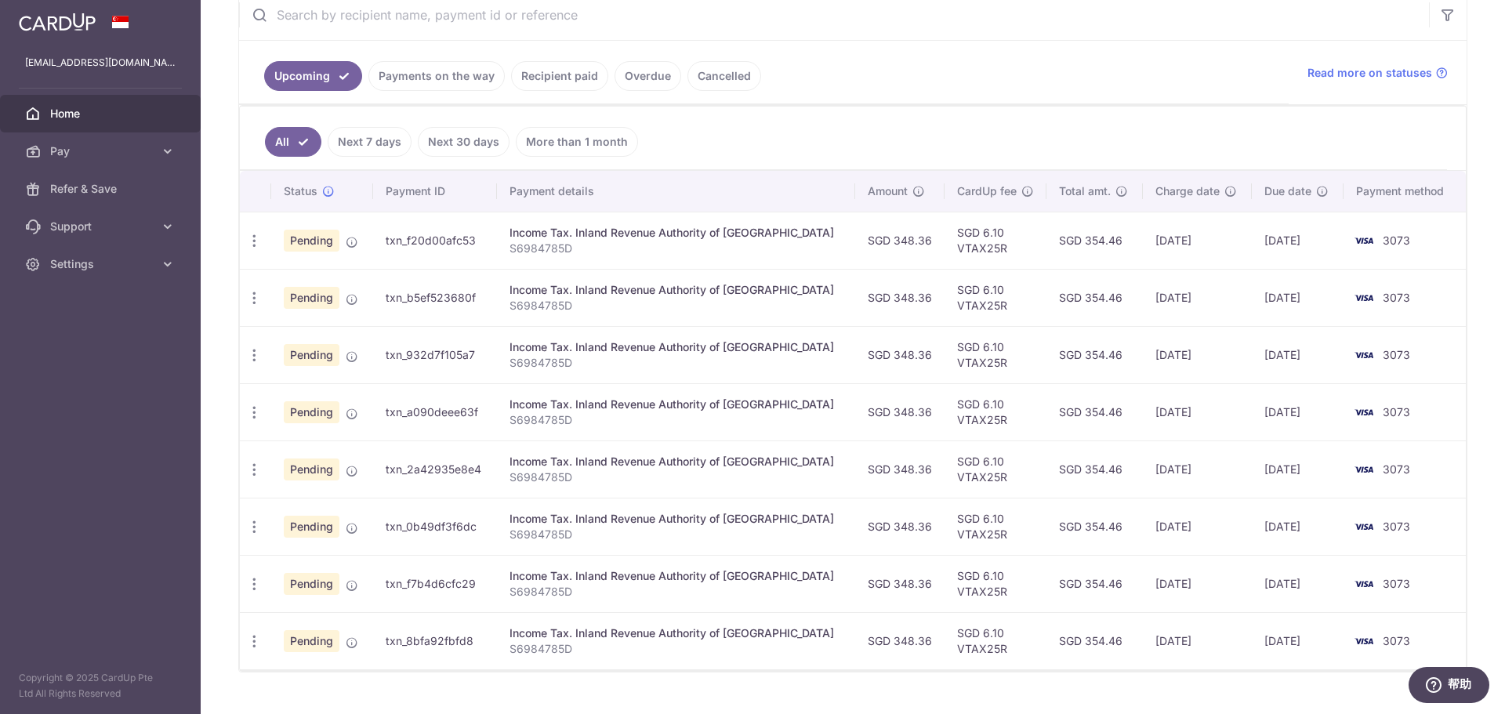
scroll to position [346, 0]
